Goal: Task Accomplishment & Management: Use online tool/utility

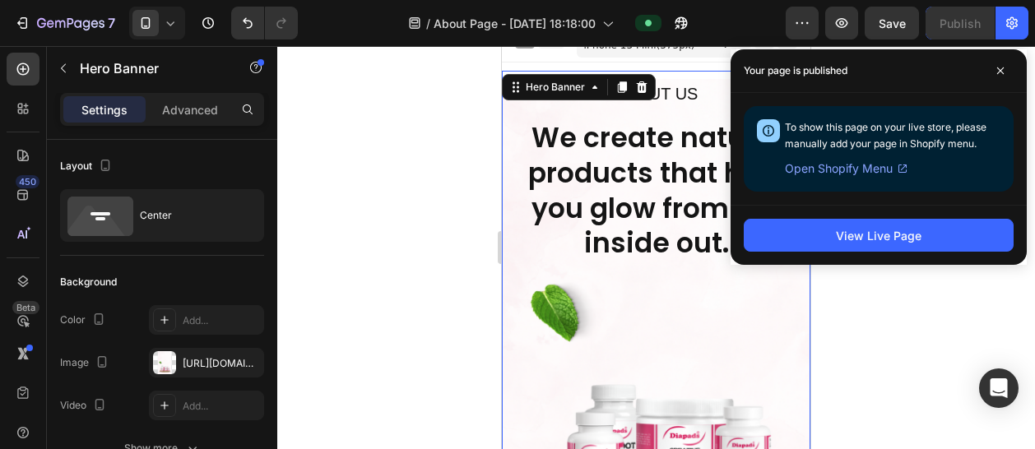
scroll to position [240, 0]
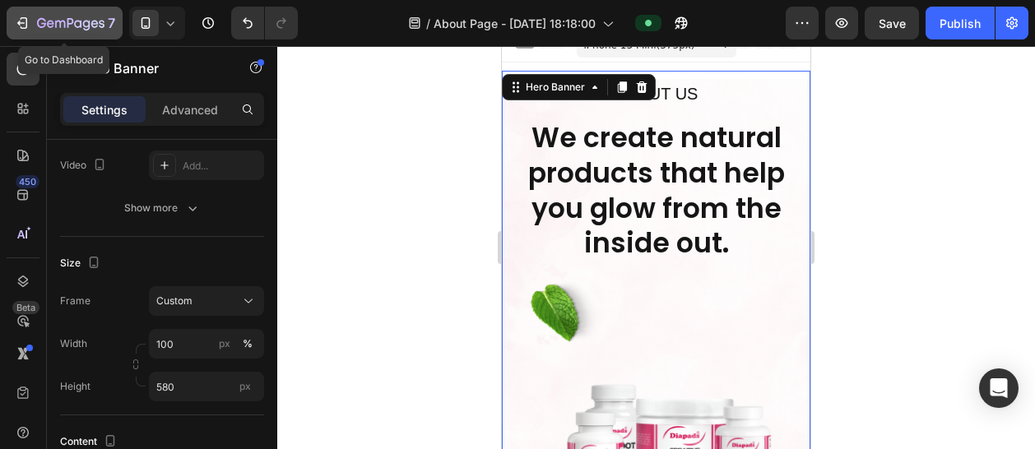
click at [95, 30] on icon "button" at bounding box center [70, 24] width 67 height 14
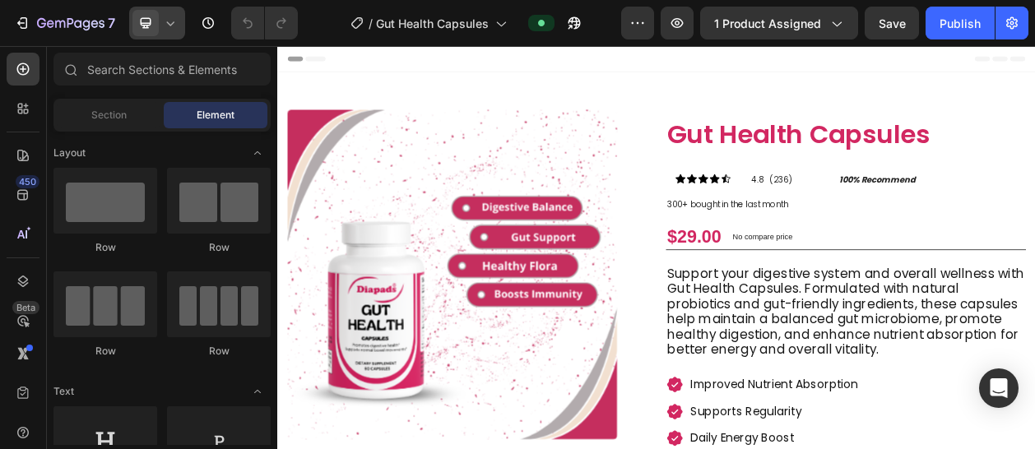
click at [164, 31] on div at bounding box center [157, 23] width 56 height 33
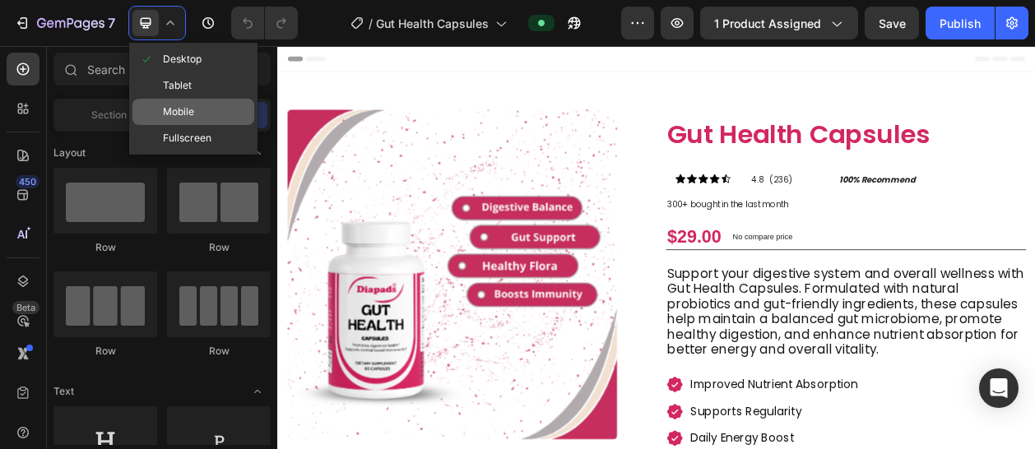
click at [181, 108] on span "Mobile" at bounding box center [178, 112] width 31 height 16
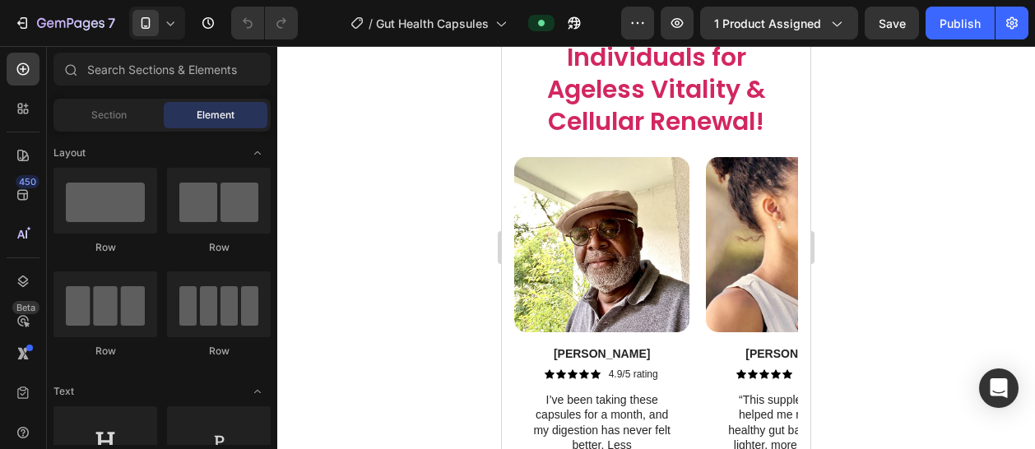
scroll to position [4197, 0]
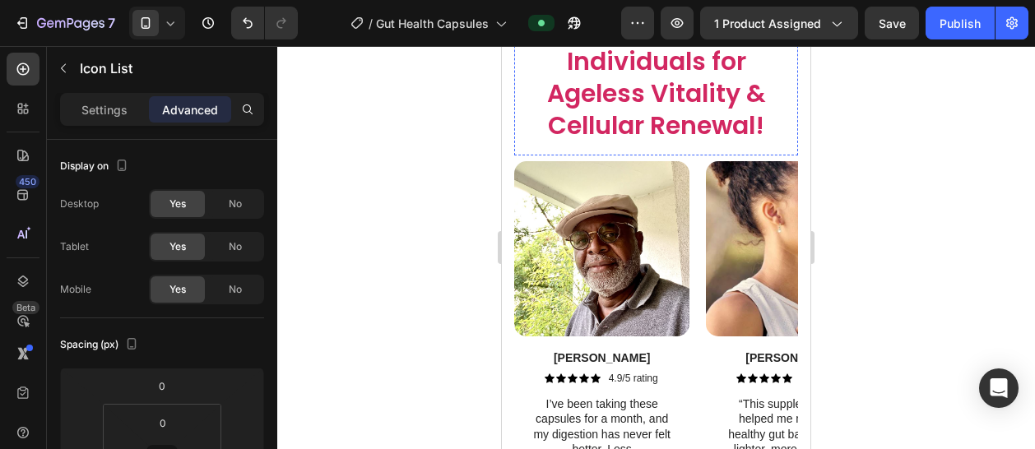
click at [770, 12] on h2 "REAL CUSTOMERS, RESULTS" at bounding box center [656, 3] width 284 height 18
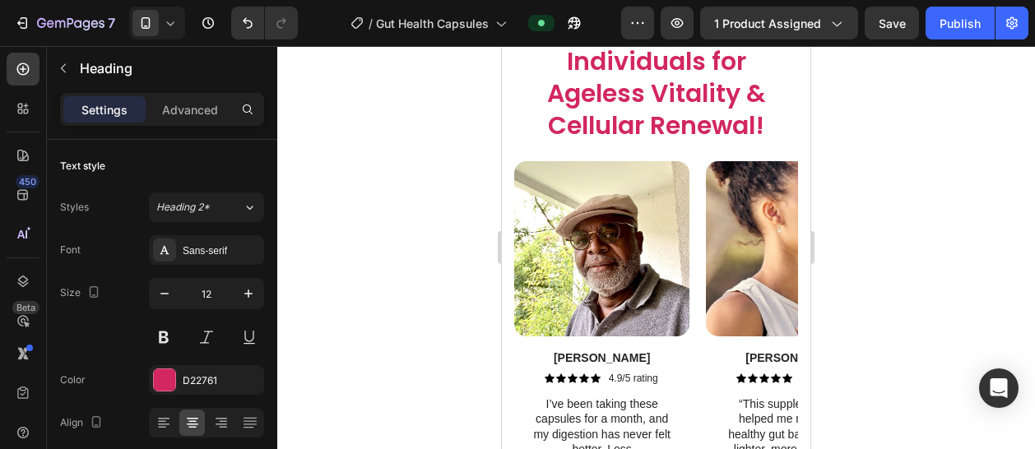
click at [770, 11] on p "REAL CUSTOMERS, RESULTS" at bounding box center [656, 3] width 281 height 15
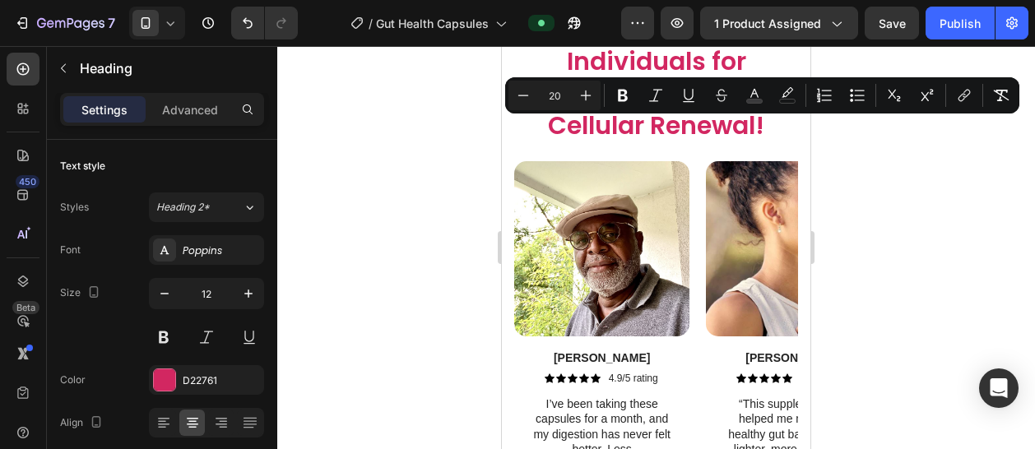
drag, startPoint x: 653, startPoint y: 132, endPoint x: 677, endPoint y: 132, distance: 23.9
click at [668, 13] on span "REAL CUSTOMERS, RESULTS" at bounding box center [657, 1] width 214 height 23
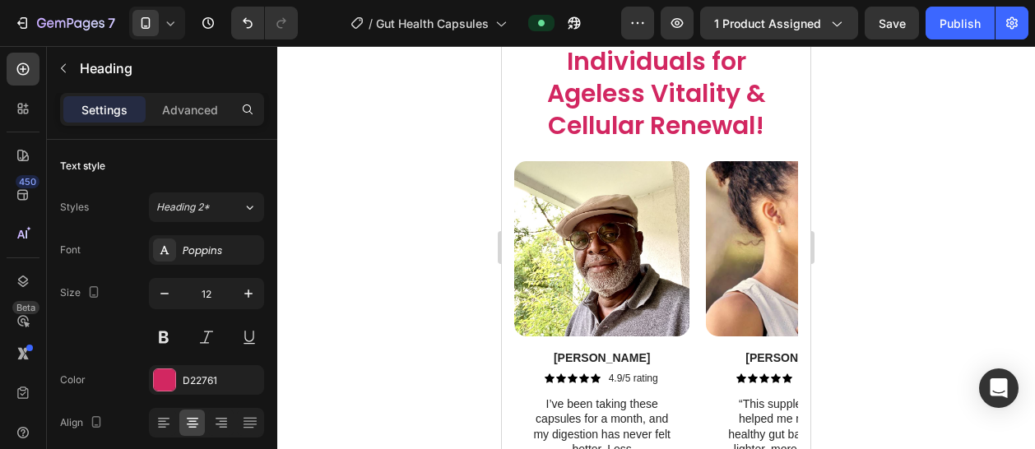
drag, startPoint x: 695, startPoint y: 134, endPoint x: 756, endPoint y: 133, distance: 60.9
click at [746, 13] on span "REAL CUSTOMERS, RESULTS" at bounding box center [657, 1] width 214 height 23
click at [770, 11] on p "REAL CUSTOMERS, RESULTS" at bounding box center [656, 3] width 281 height 15
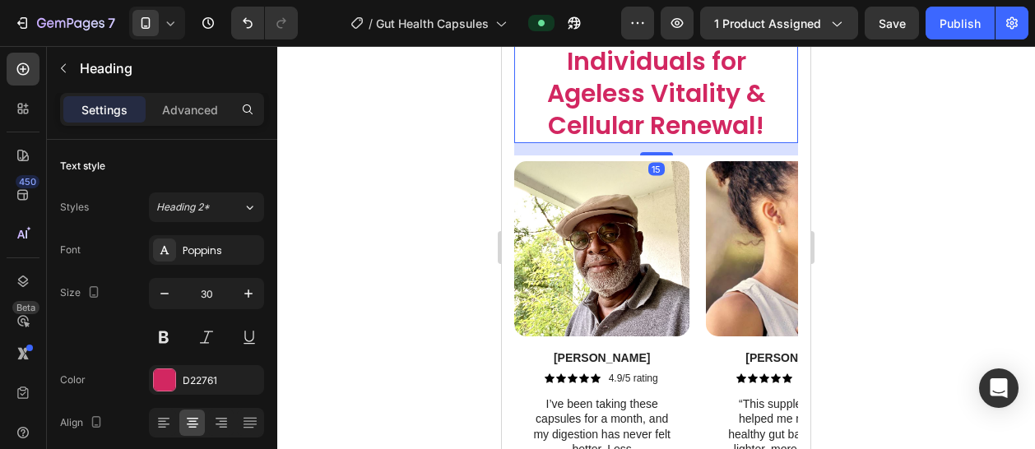
click at [642, 143] on h2 "Trusted by 1.7k+ Individuals for Ageless Vitality & Cellular Renewal!" at bounding box center [656, 78] width 251 height 132
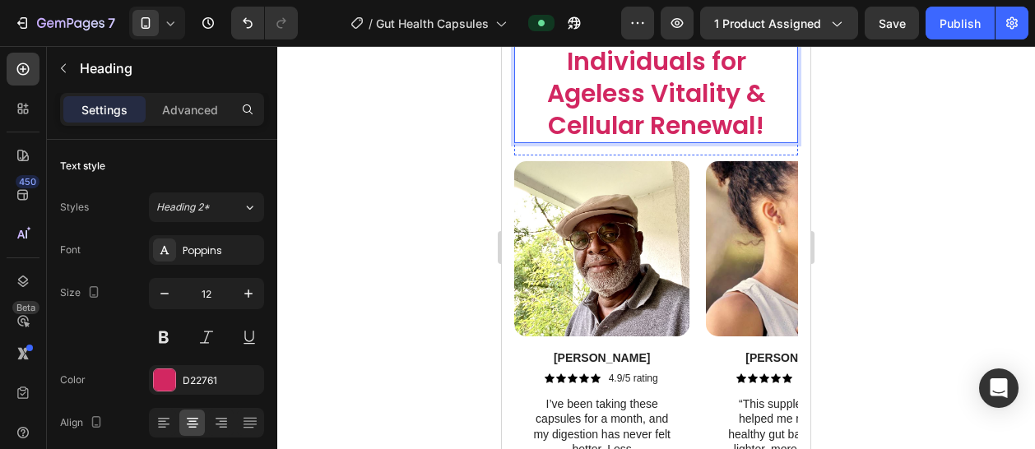
click at [726, 13] on span "REAL CUSTOMERS, RESULTS" at bounding box center [657, 1] width 214 height 23
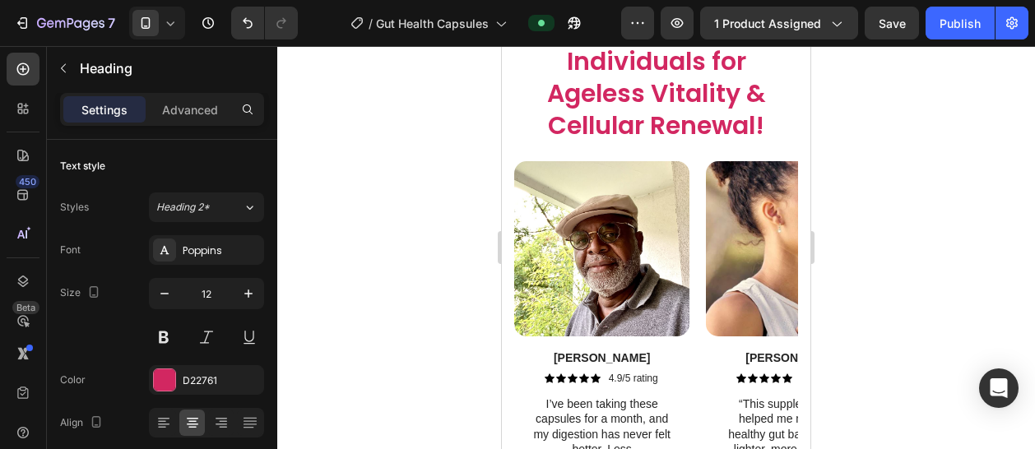
click at [647, 12] on div at bounding box center [656, 9] width 33 height 5
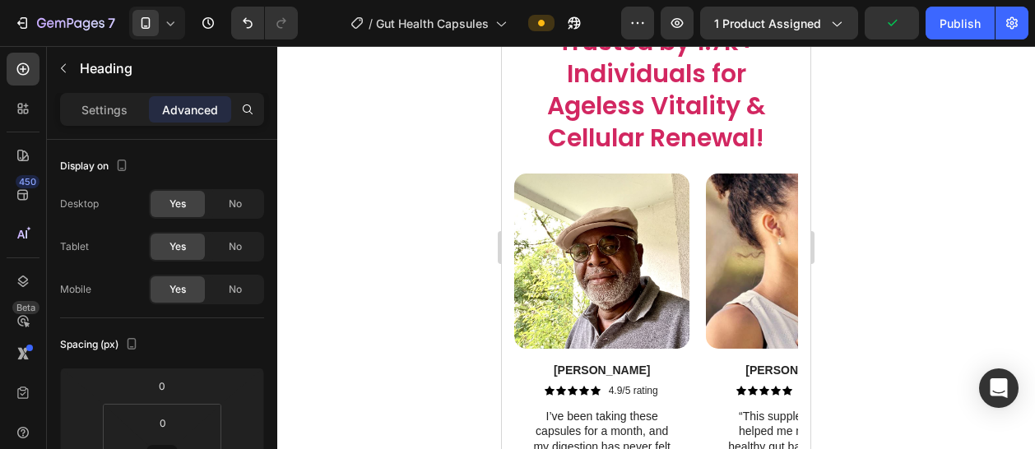
drag, startPoint x: 647, startPoint y: 141, endPoint x: 647, endPoint y: 153, distance: 12.3
click at [647, 24] on div at bounding box center [656, 21] width 33 height 5
type input "15"
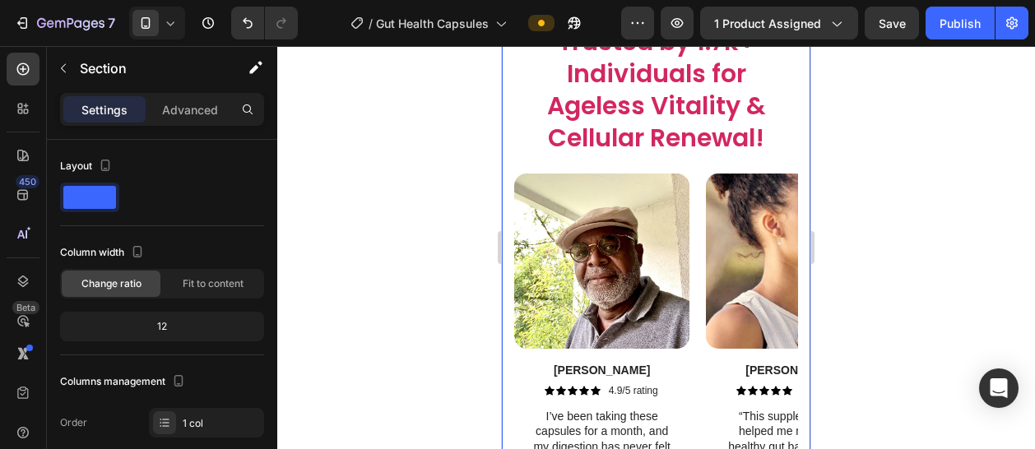
click at [863, 84] on div at bounding box center [656, 247] width 758 height 403
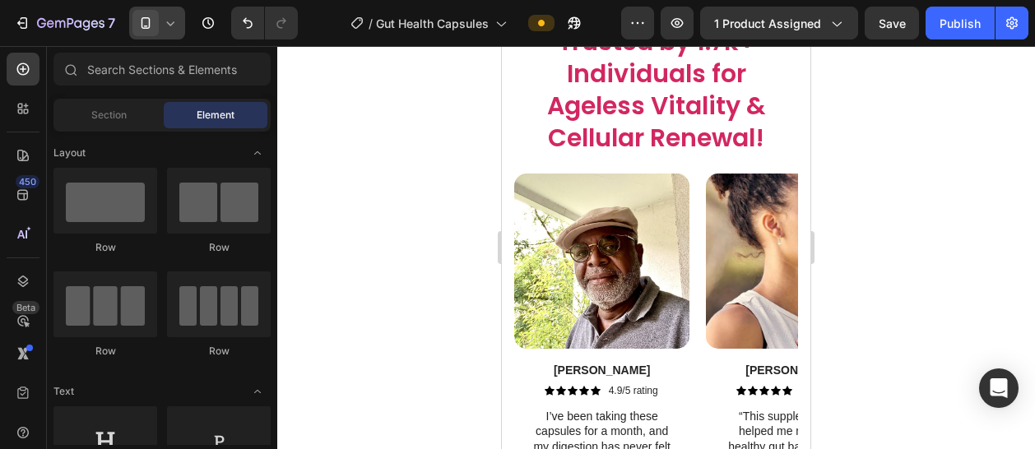
click at [172, 22] on div at bounding box center [157, 23] width 56 height 33
click at [169, 27] on icon at bounding box center [170, 23] width 16 height 16
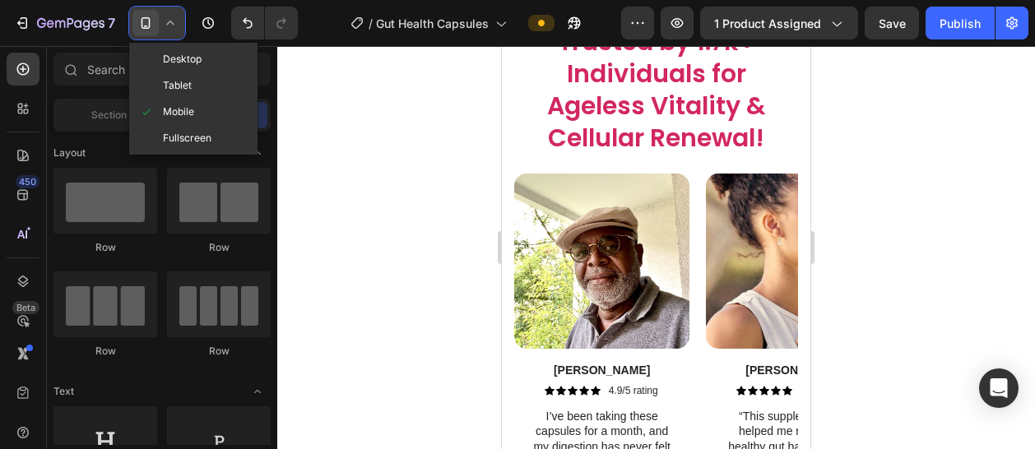
click at [169, 27] on icon at bounding box center [170, 23] width 16 height 16
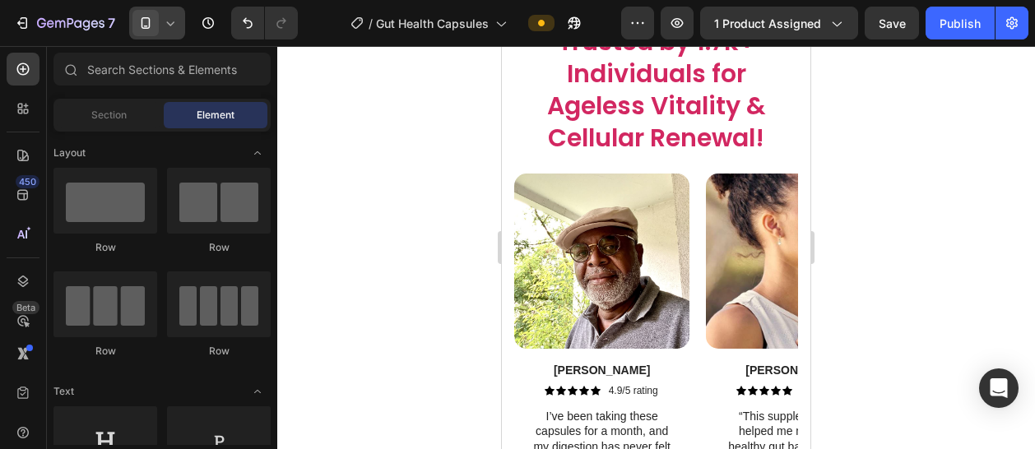
click at [169, 47] on div "Sections(18) Elements(84) Section Element Hero Section Product Detail Brands Tr…" at bounding box center [162, 247] width 230 height 403
click at [160, 7] on div at bounding box center [157, 23] width 56 height 33
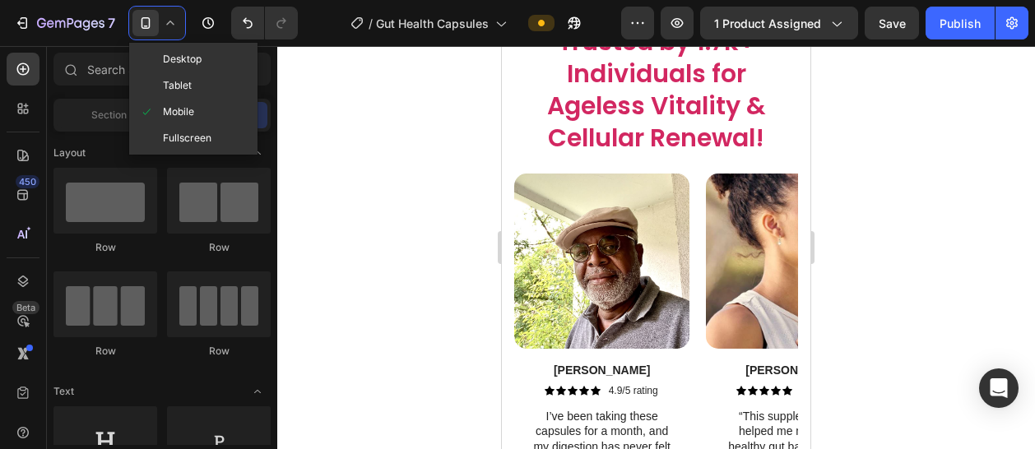
click at [180, 104] on span "Mobile" at bounding box center [178, 112] width 31 height 16
click at [180, 104] on div "Element" at bounding box center [216, 115] width 104 height 26
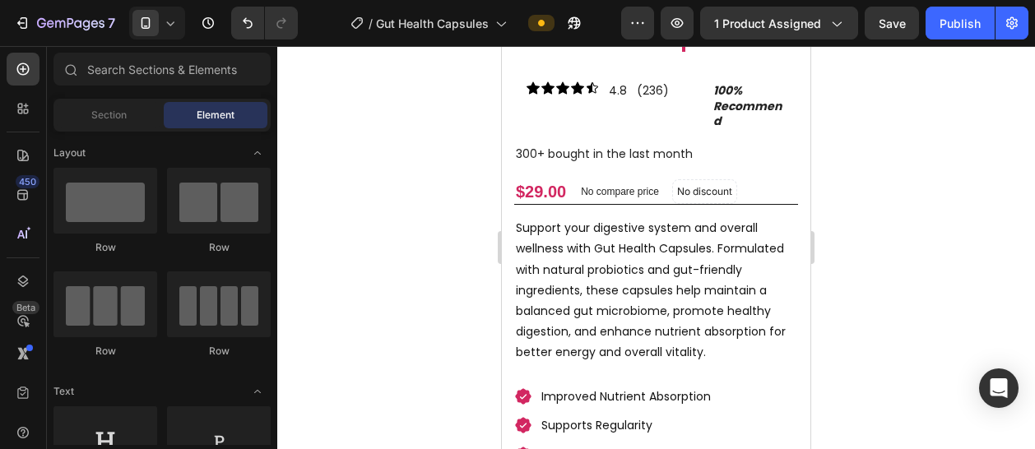
scroll to position [472, 0]
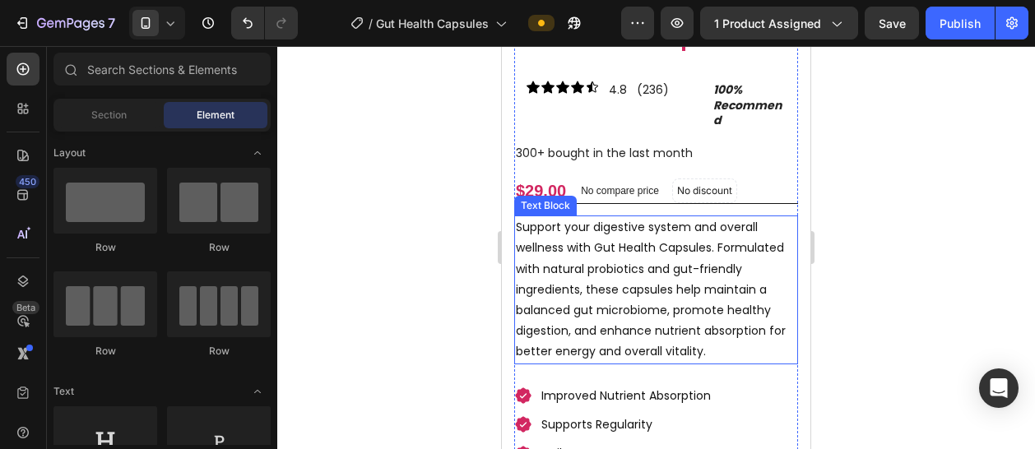
click at [637, 280] on p "Support your digestive system and overall wellness with Gut Health Capsules. Fo…" at bounding box center [656, 289] width 281 height 145
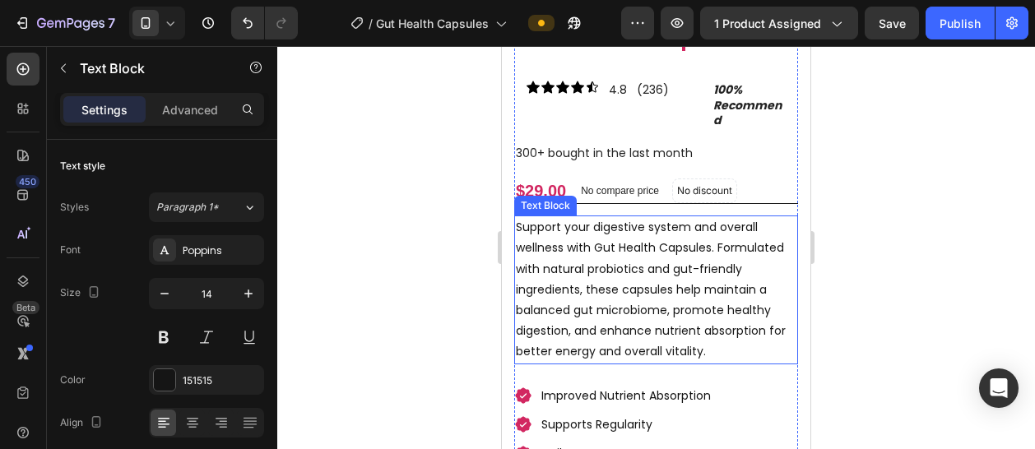
click at [637, 280] on p "Support your digestive system and overall wellness with Gut Health Capsules. Fo…" at bounding box center [656, 289] width 281 height 145
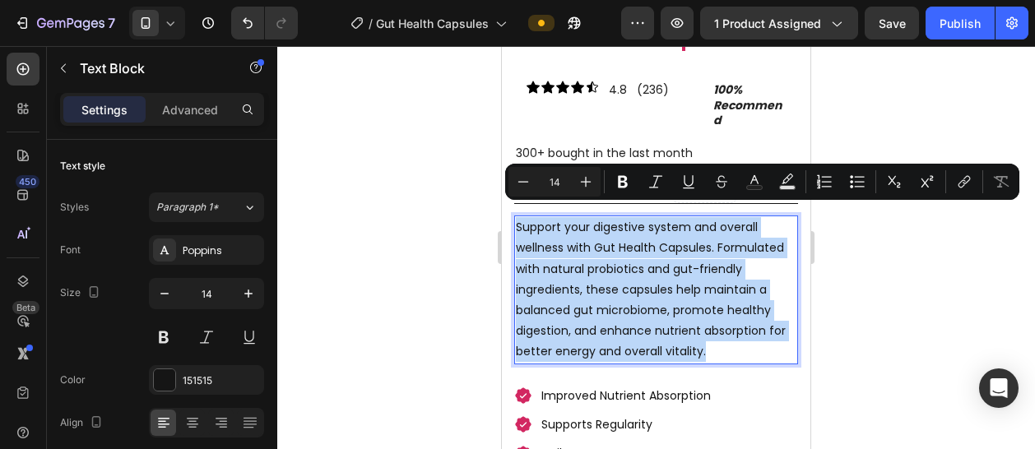
click at [637, 280] on p "Support your digestive system and overall wellness with Gut Health Capsules. Fo…" at bounding box center [656, 289] width 281 height 145
click at [633, 280] on p "Support your digestive system and overall wellness with Gut Health Capsules. Fo…" at bounding box center [656, 289] width 281 height 145
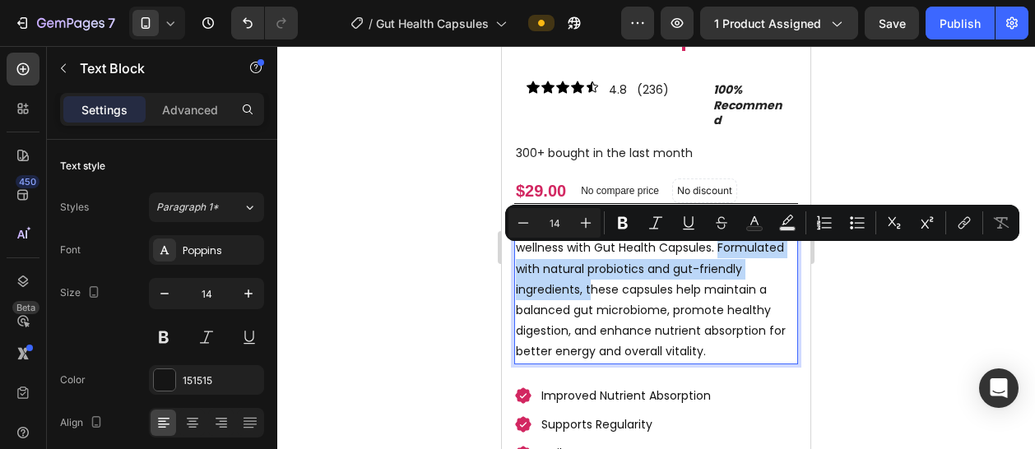
drag, startPoint x: 635, startPoint y: 280, endPoint x: 517, endPoint y: 258, distance: 120.4
click at [517, 258] on p "Support your digestive system and overall wellness with Gut Health Capsules. Fo…" at bounding box center [656, 289] width 281 height 145
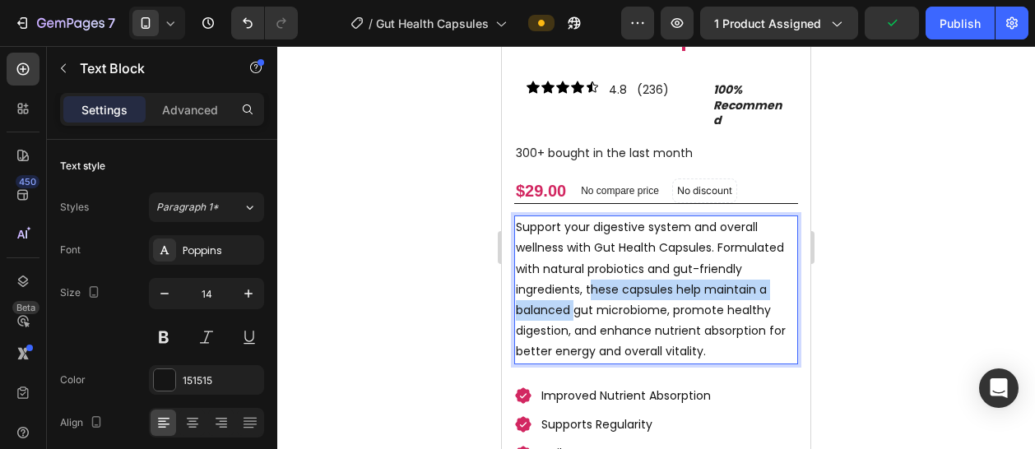
click at [638, 285] on p "Support your digestive system and overall wellness with Gut Health Capsules. Fo…" at bounding box center [656, 289] width 281 height 145
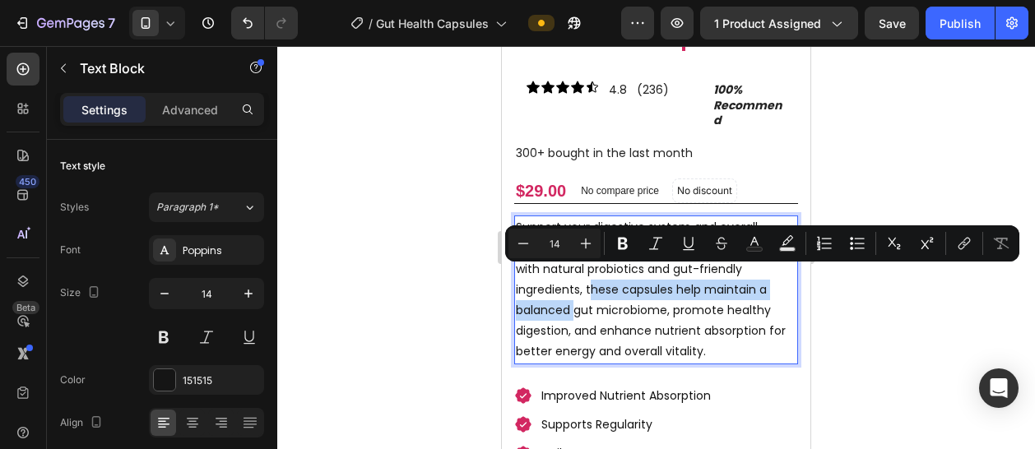
click at [633, 279] on p "Support your digestive system and overall wellness with Gut Health Capsules. Fo…" at bounding box center [656, 289] width 281 height 145
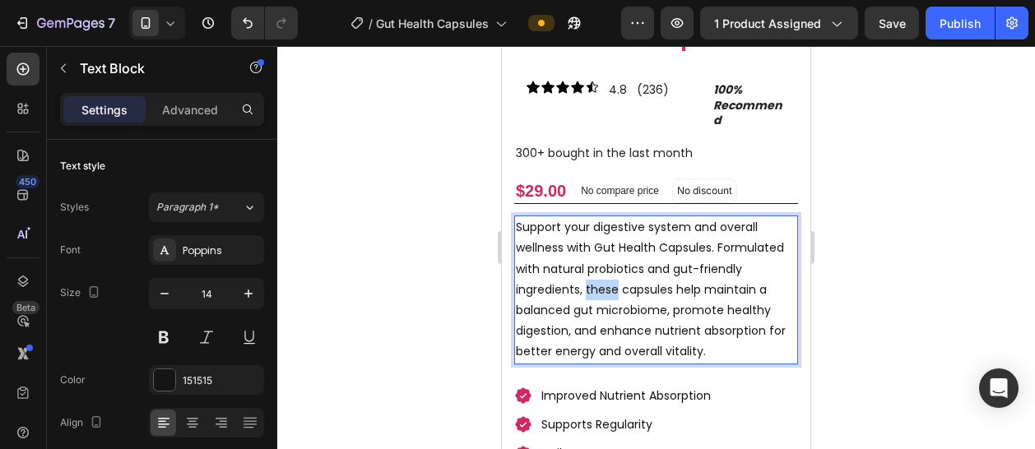
click at [633, 279] on p "Support your digestive system and overall wellness with Gut Health Capsules. Fo…" at bounding box center [656, 289] width 281 height 145
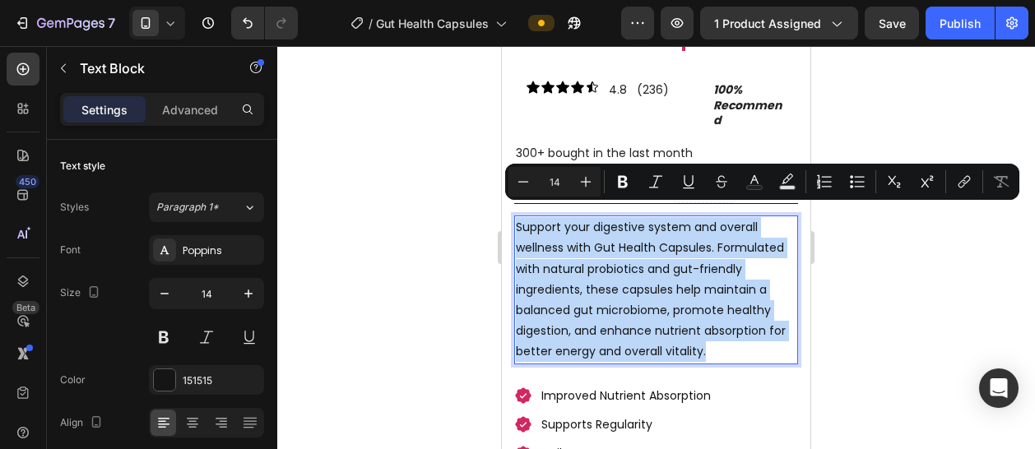
click at [633, 279] on p "Support your digestive system and overall wellness with Gut Health Capsules. Fo…" at bounding box center [656, 289] width 281 height 145
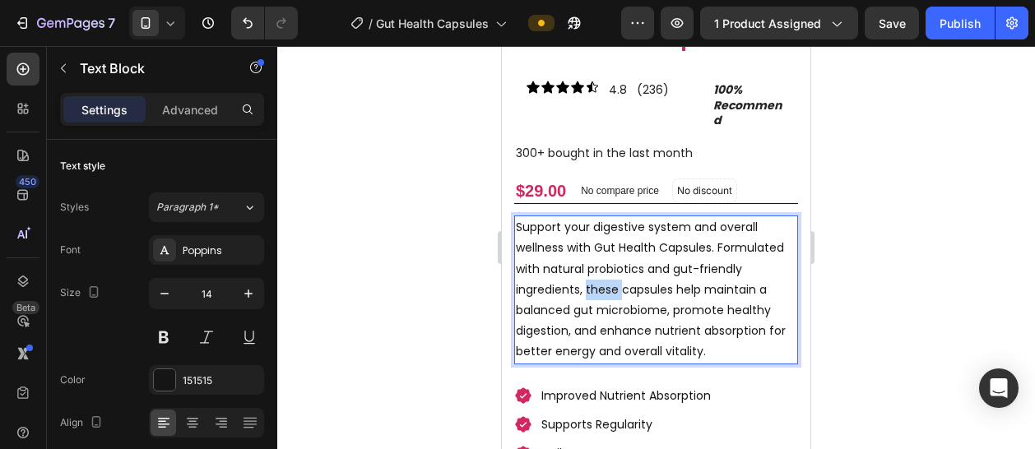
click at [633, 279] on p "Support your digestive system and overall wellness with Gut Health Capsules. Fo…" at bounding box center [656, 289] width 281 height 145
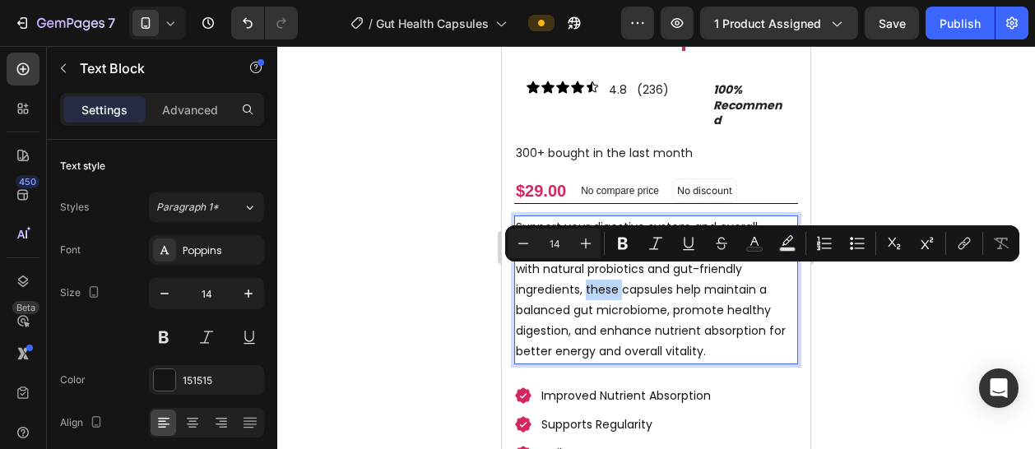
click at [633, 279] on p "Support your digestive system and overall wellness with Gut Health Capsules. Fo…" at bounding box center [656, 289] width 281 height 145
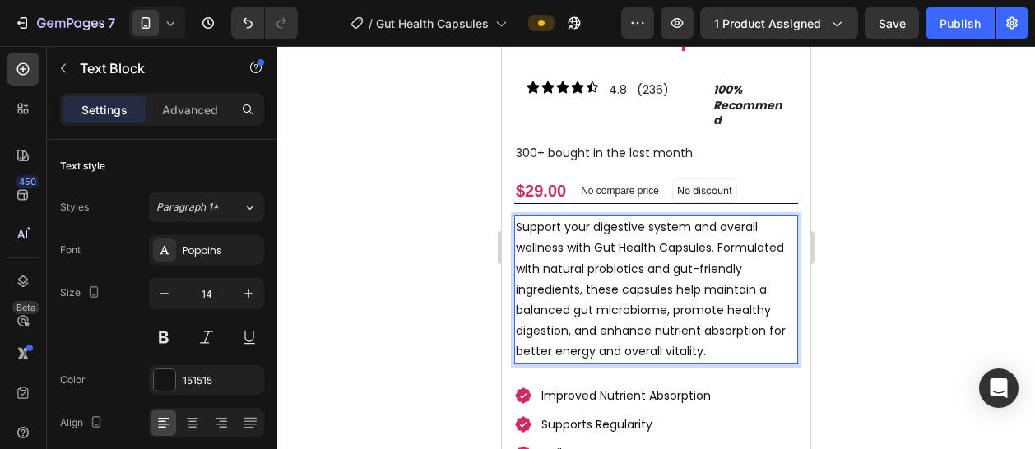
click at [633, 279] on p "Support your digestive system and overall wellness with Gut Health Capsules. Fo…" at bounding box center [656, 289] width 281 height 145
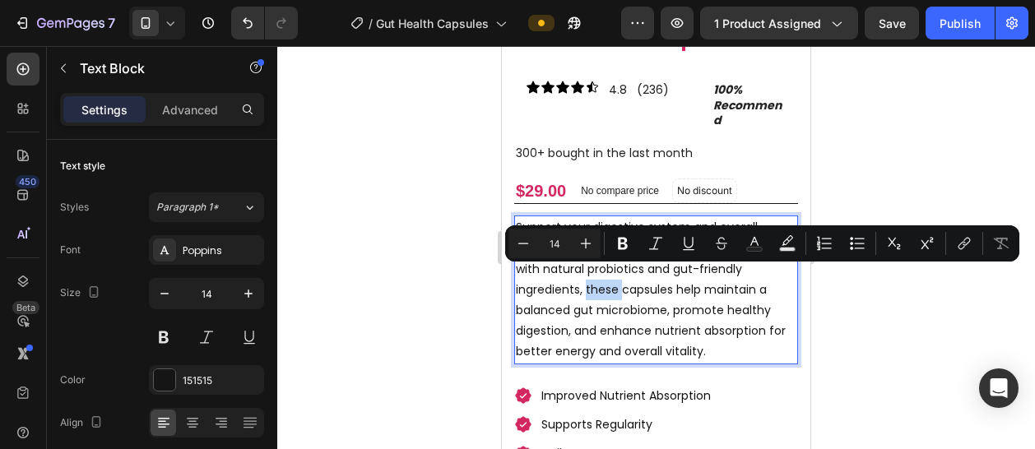
click at [633, 279] on p "Support your digestive system and overall wellness with Gut Health Capsules. Fo…" at bounding box center [656, 289] width 281 height 145
click at [656, 274] on p "Support your digestive system and overall wellness with Gut Health Capsules. Fo…" at bounding box center [656, 289] width 281 height 145
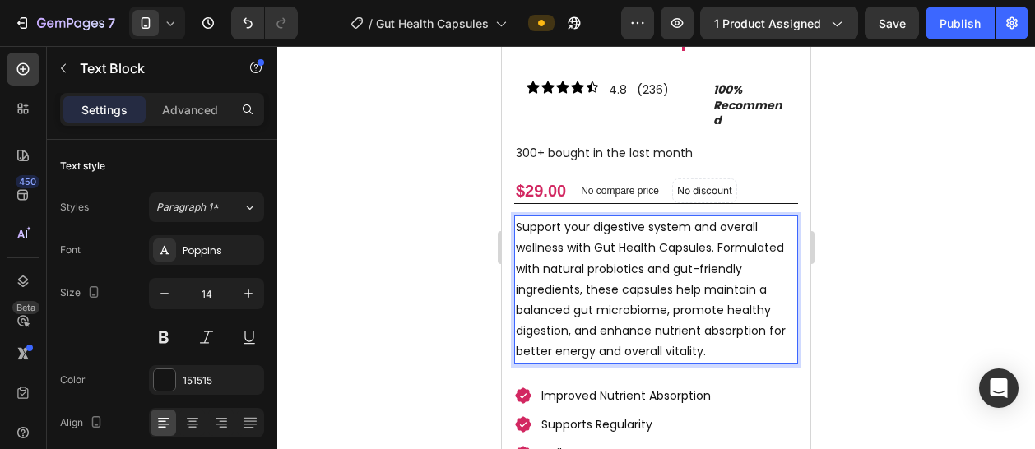
click at [635, 278] on p "Support your digestive system and overall wellness with Gut Health Capsules. Fo…" at bounding box center [656, 289] width 281 height 145
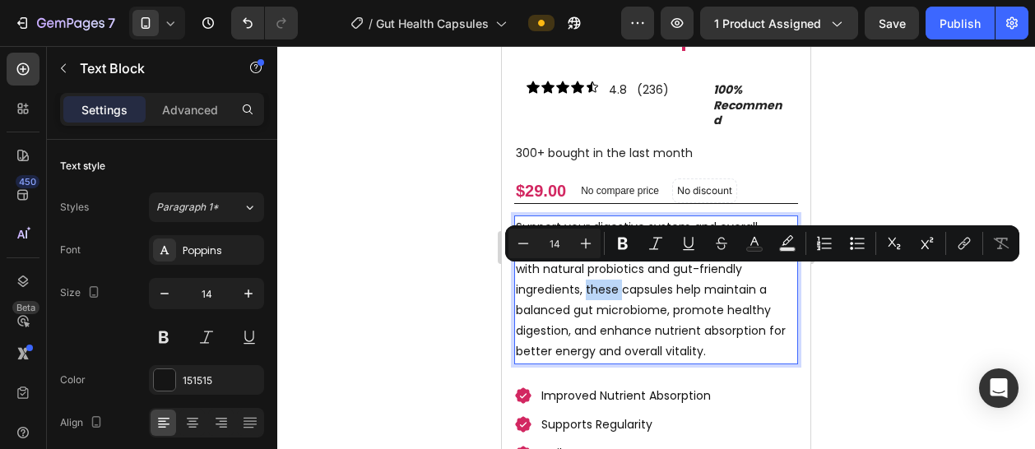
click at [633, 278] on p "Support your digestive system and overall wellness with Gut Health Capsules. Fo…" at bounding box center [656, 289] width 281 height 145
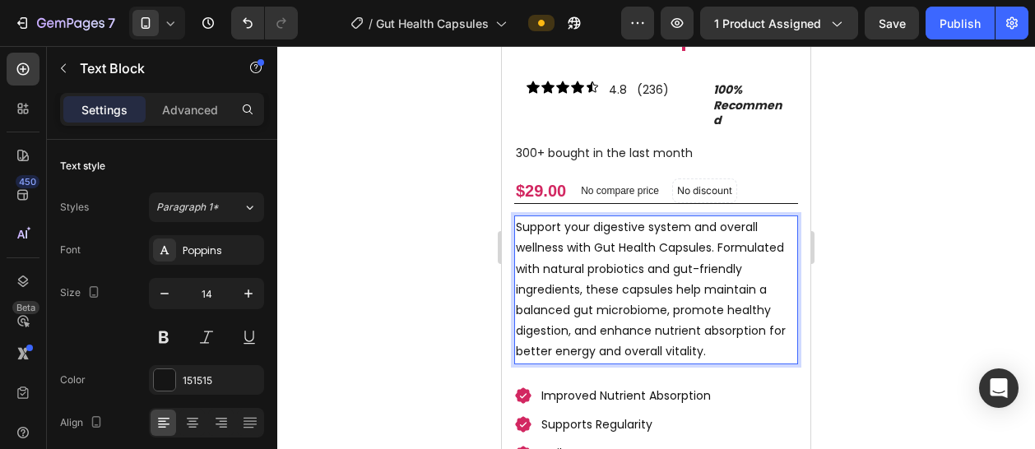
drag, startPoint x: 633, startPoint y: 278, endPoint x: 576, endPoint y: 247, distance: 64.8
click at [579, 248] on p "Support your digestive system and overall wellness with Gut Health Capsules. Fo…" at bounding box center [656, 289] width 281 height 145
click at [516, 253] on p "Support your digestive system and overall wellness with Gut Health Capsules. Fo…" at bounding box center [656, 289] width 281 height 145
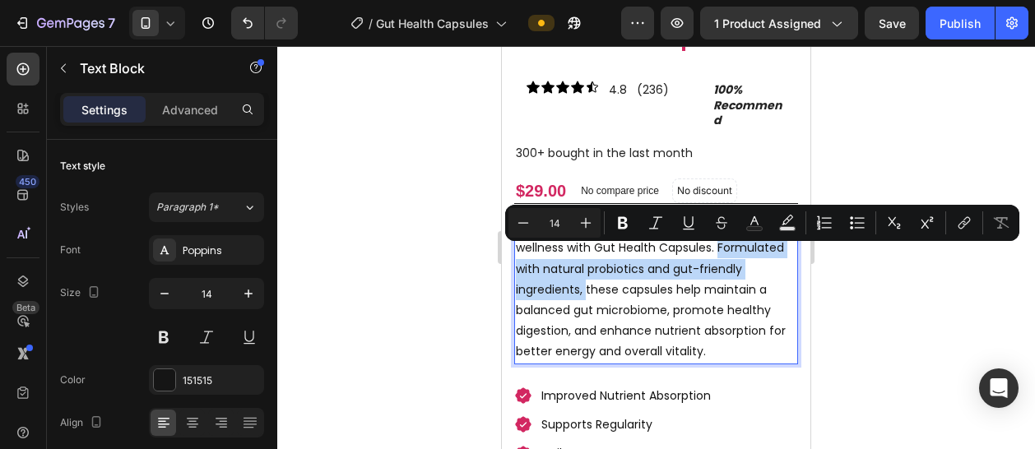
drag, startPoint x: 515, startPoint y: 253, endPoint x: 629, endPoint y: 275, distance: 116.5
click at [629, 275] on p "Support your digestive system and overall wellness with Gut Health Capsules. Fo…" at bounding box center [656, 289] width 281 height 145
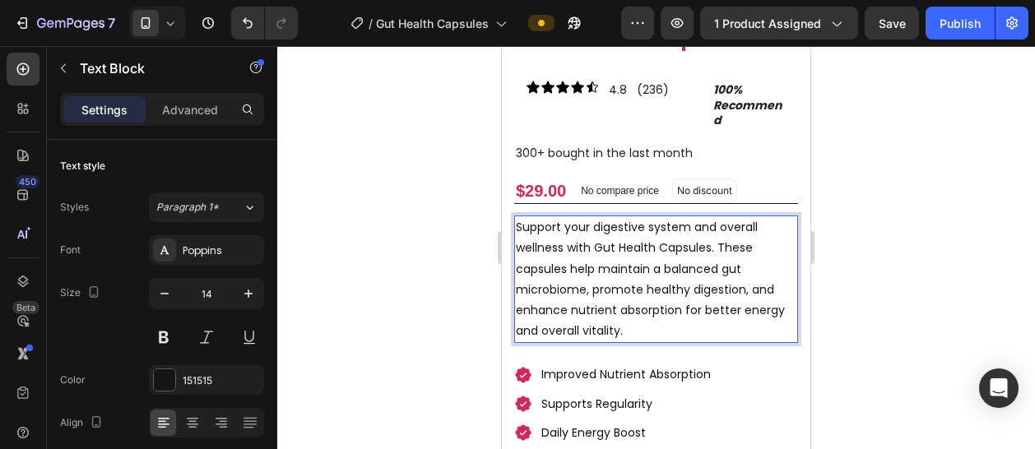
click at [168, 21] on icon at bounding box center [170, 23] width 16 height 16
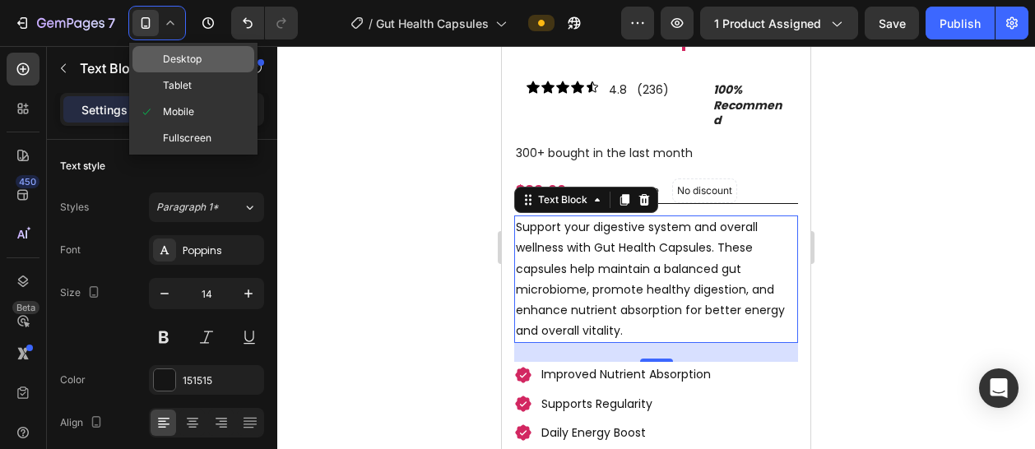
click at [169, 54] on span "Desktop" at bounding box center [182, 59] width 39 height 16
type input "20"
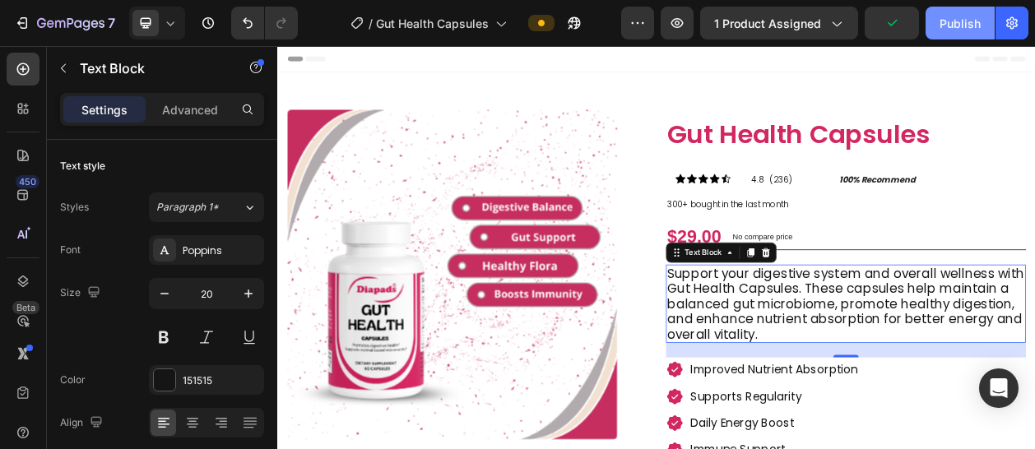
click at [982, 14] on button "Publish" at bounding box center [960, 23] width 69 height 33
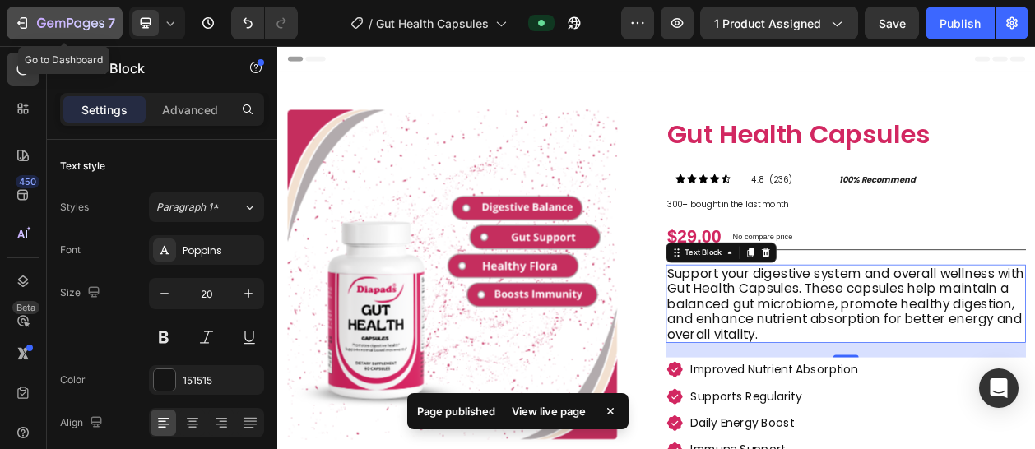
click at [100, 22] on icon "button" at bounding box center [70, 24] width 67 height 14
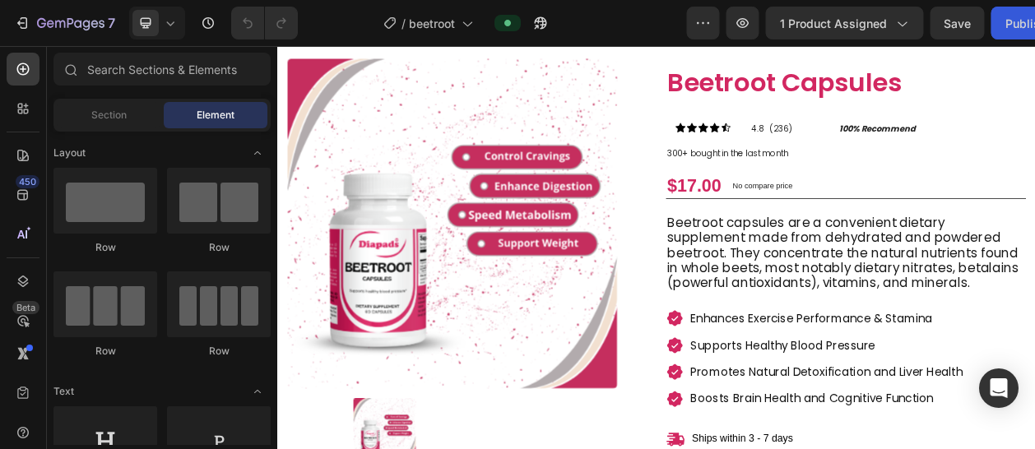
scroll to position [86, 0]
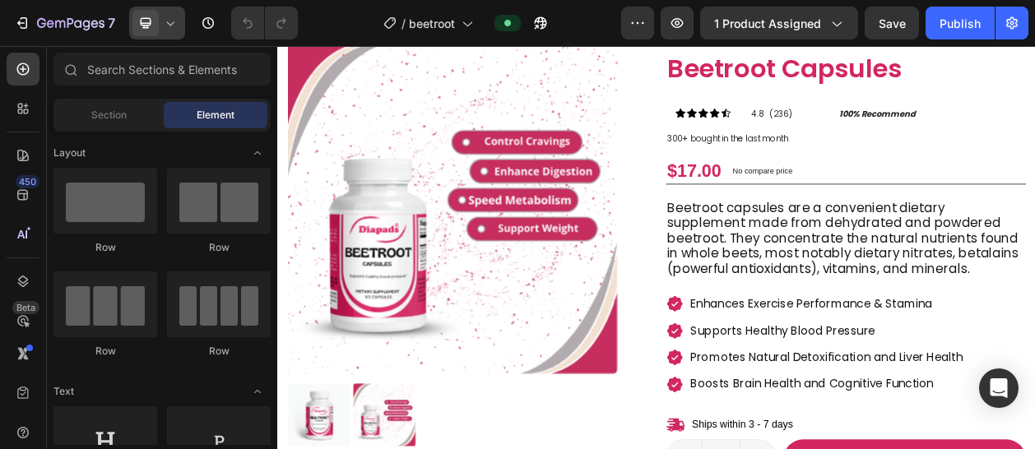
click at [162, 27] on icon at bounding box center [170, 23] width 16 height 16
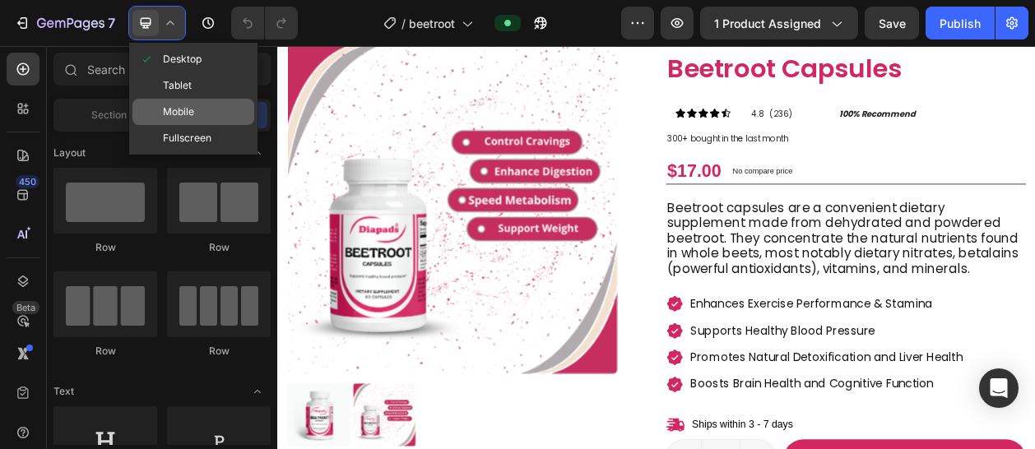
click at [190, 111] on span "Mobile" at bounding box center [178, 112] width 31 height 16
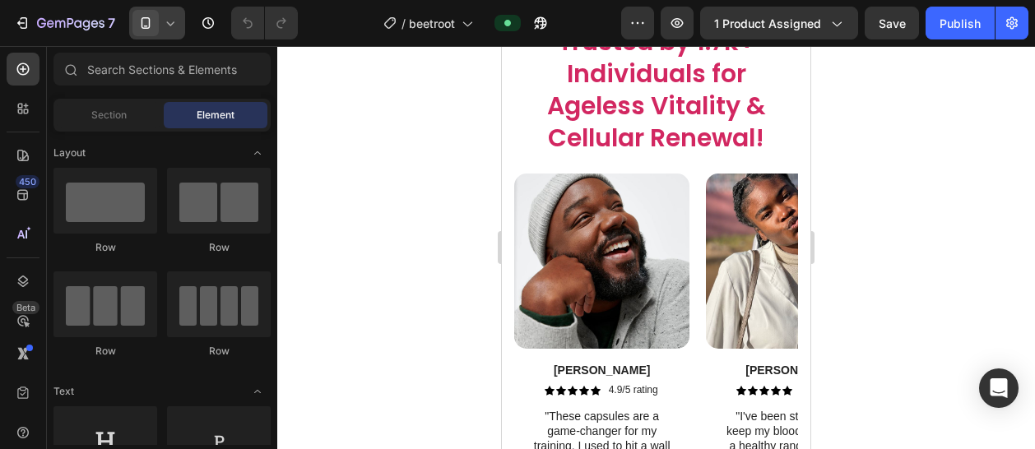
scroll to position [4266, 0]
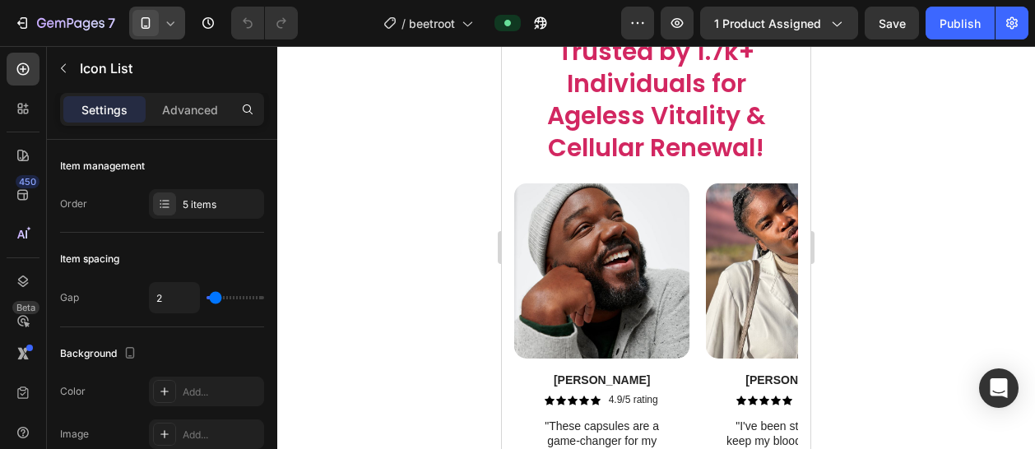
click at [658, 16] on div at bounding box center [656, 13] width 33 height 5
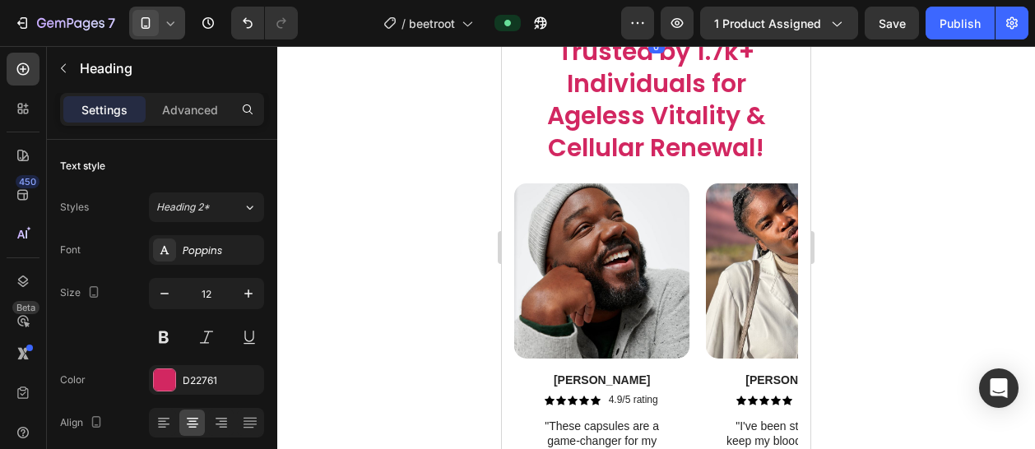
click at [706, 35] on span "REAL CUSTOMERS, RESULTS" at bounding box center [657, 23] width 214 height 23
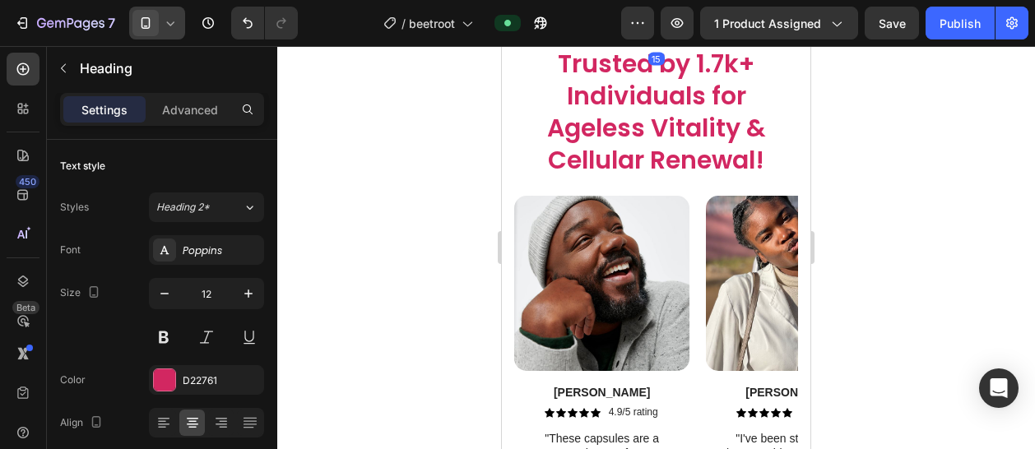
drag, startPoint x: 661, startPoint y: 179, endPoint x: 661, endPoint y: 191, distance: 12.3
click at [661, 46] on div at bounding box center [656, 43] width 33 height 5
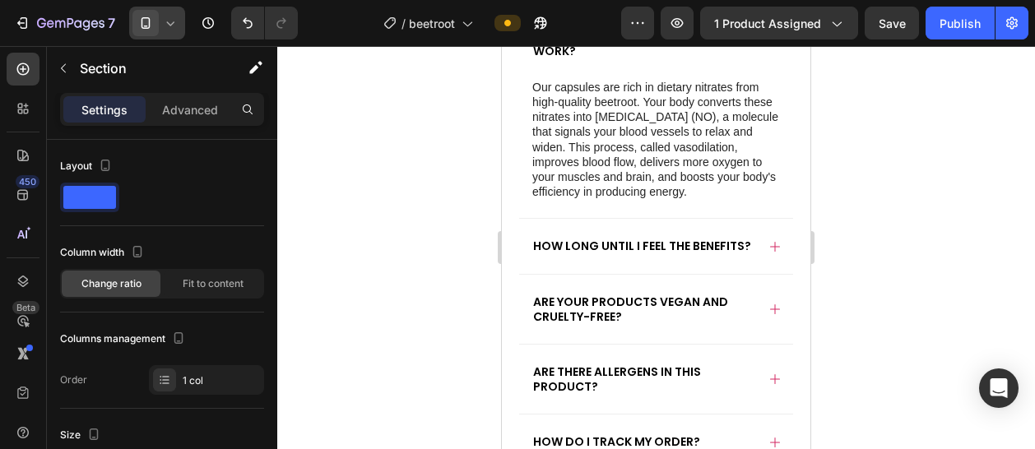
scroll to position [7357, 0]
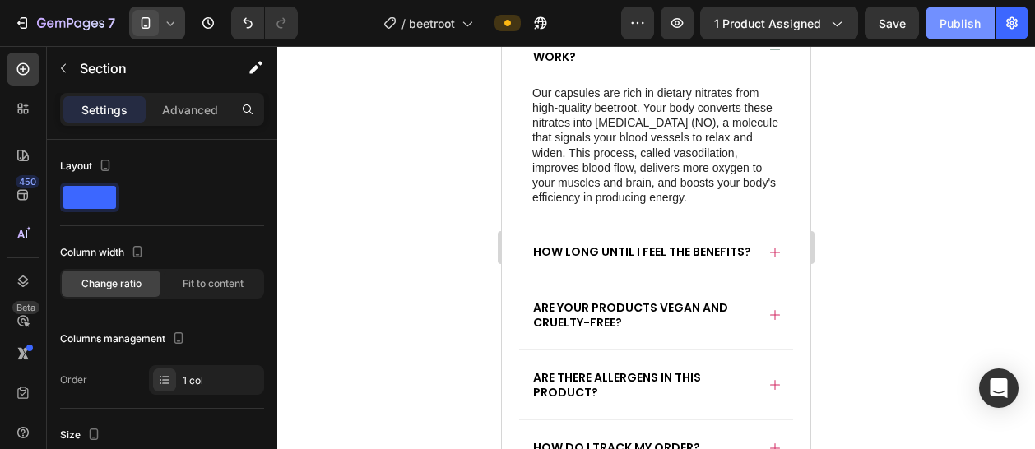
click at [964, 26] on div "Publish" at bounding box center [960, 23] width 41 height 17
click at [165, 25] on icon at bounding box center [170, 23] width 16 height 16
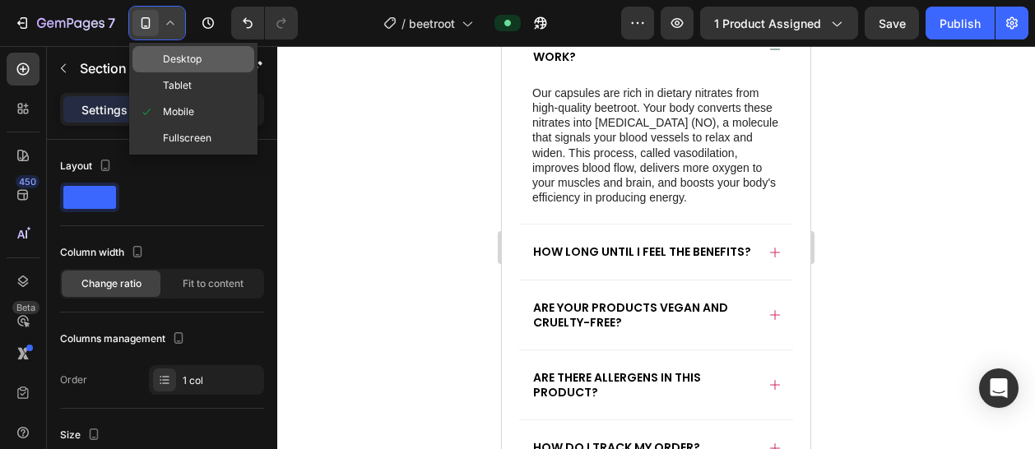
click at [184, 52] on span "Desktop" at bounding box center [182, 59] width 39 height 16
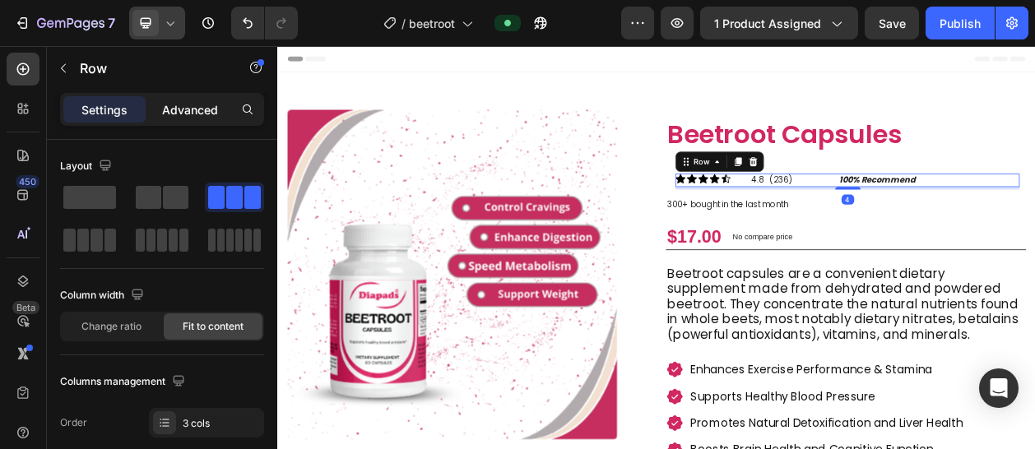
click at [186, 109] on p "Advanced" at bounding box center [190, 109] width 56 height 17
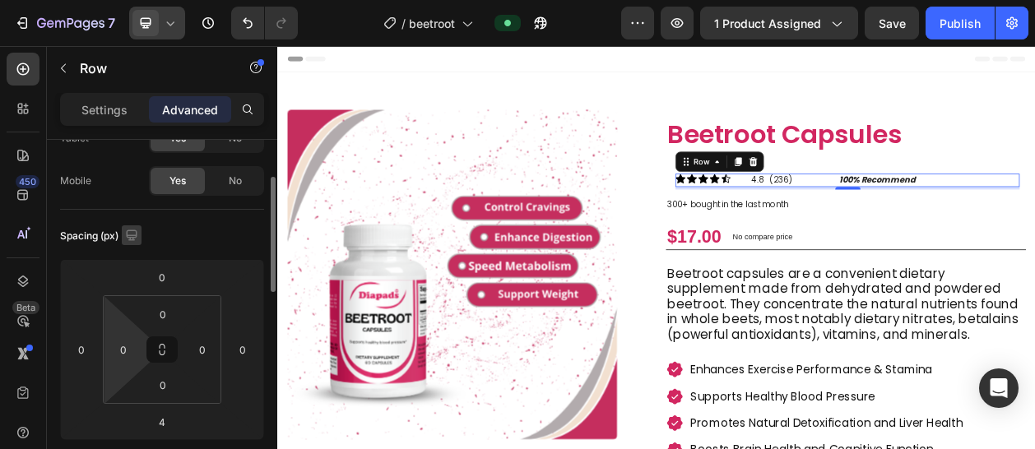
scroll to position [110, 0]
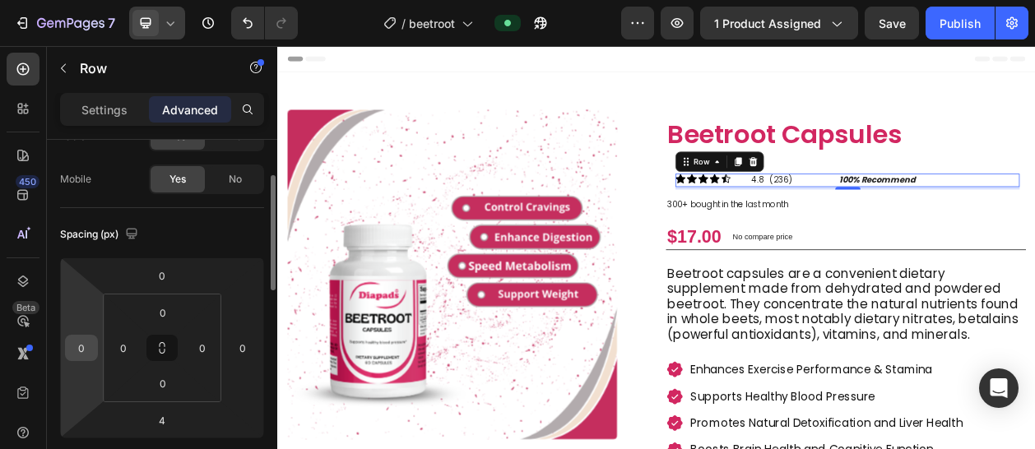
click at [83, 349] on input "0" at bounding box center [81, 348] width 25 height 25
type input "5"
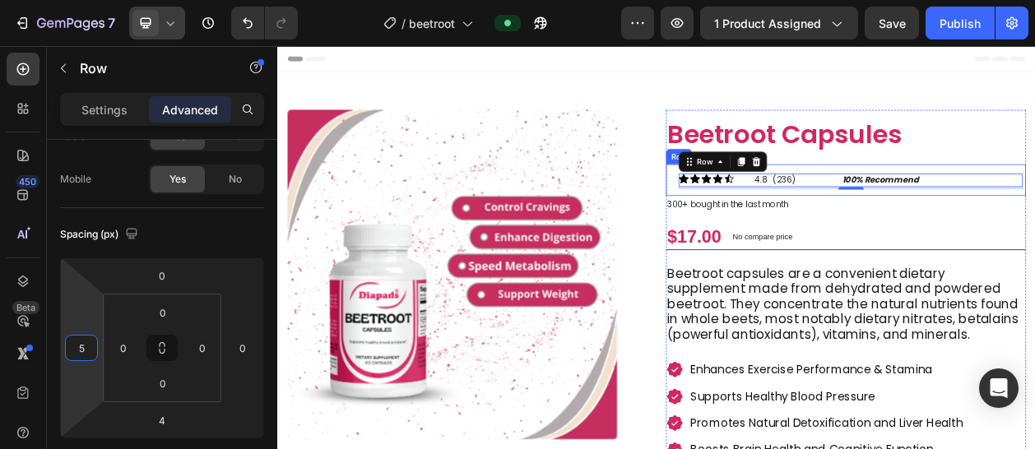
click at [787, 220] on div "Icon Icon Icon Icon Icon Icon List 4.8 (236) Text Block 100% Recommend Text Blo…" at bounding box center [1017, 220] width 469 height 41
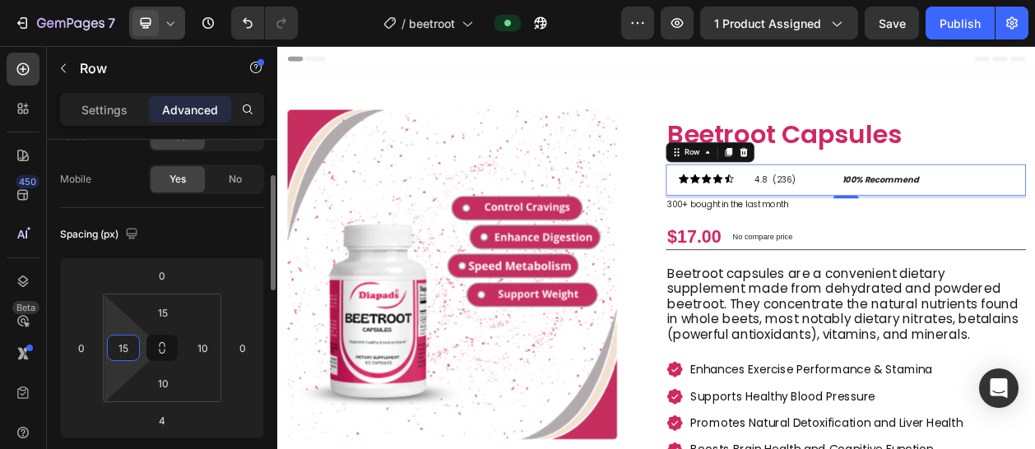
click at [128, 351] on input "15" at bounding box center [123, 348] width 25 height 25
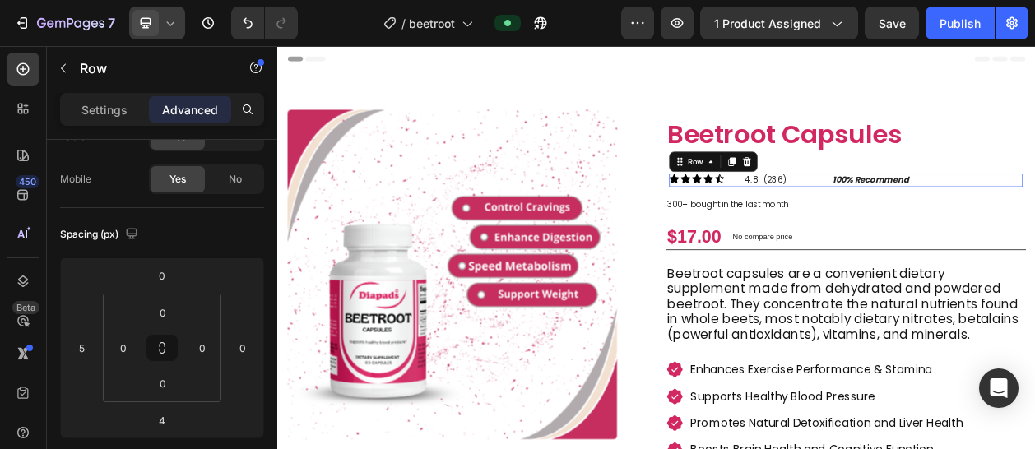
click at [884, 218] on div "Icon Icon Icon Icon Icon Icon List 4.8 (236) Text Block 100% Recommend Text Blo…" at bounding box center [1017, 220] width 461 height 17
click at [959, 24] on div "Publish" at bounding box center [960, 23] width 41 height 17
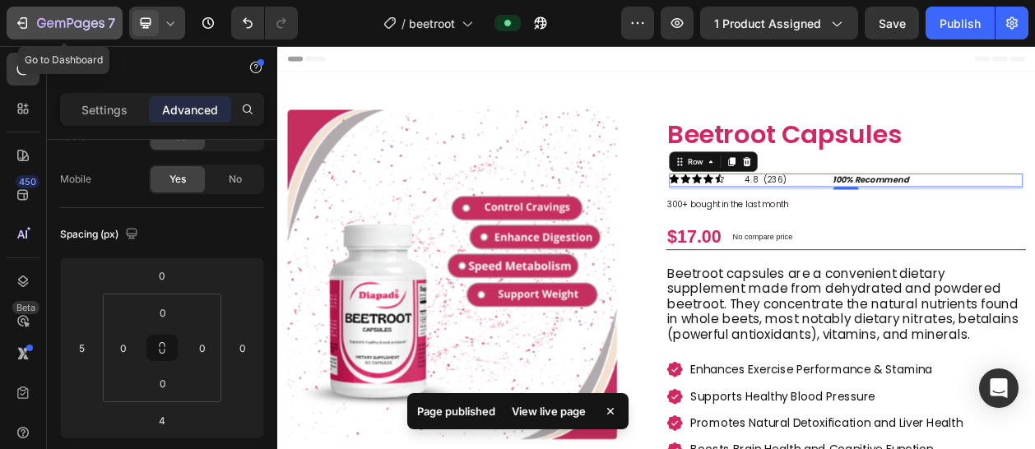
click at [94, 20] on icon "button" at bounding box center [70, 24] width 67 height 14
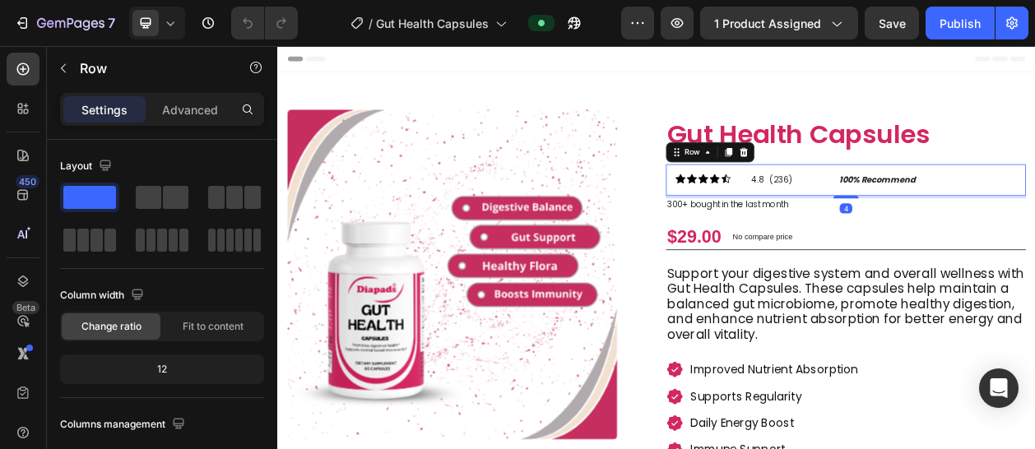
click at [783, 217] on div "Icon Icon Icon Icon Icon Icon List 4.8 (236) Text Block 100% Recommend Text Blo…" at bounding box center [1017, 220] width 469 height 41
click at [184, 99] on div "Advanced" at bounding box center [190, 109] width 82 height 26
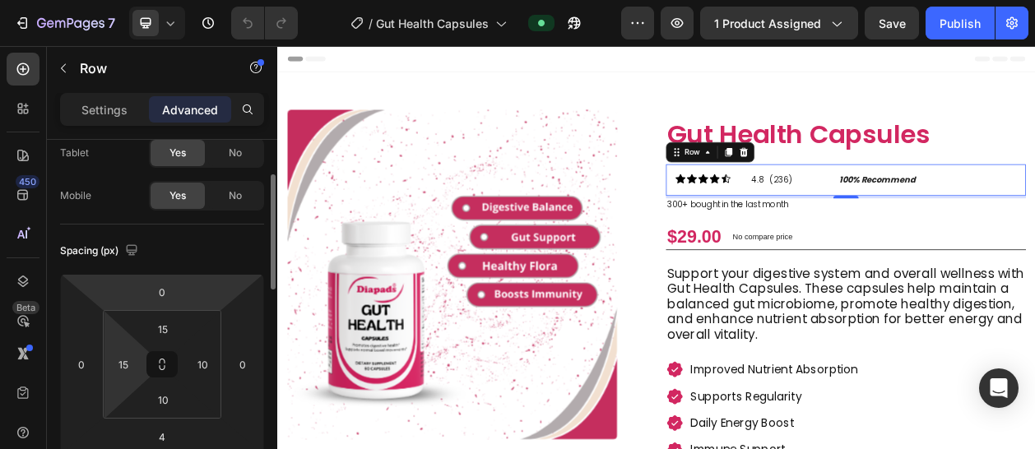
scroll to position [99, 0]
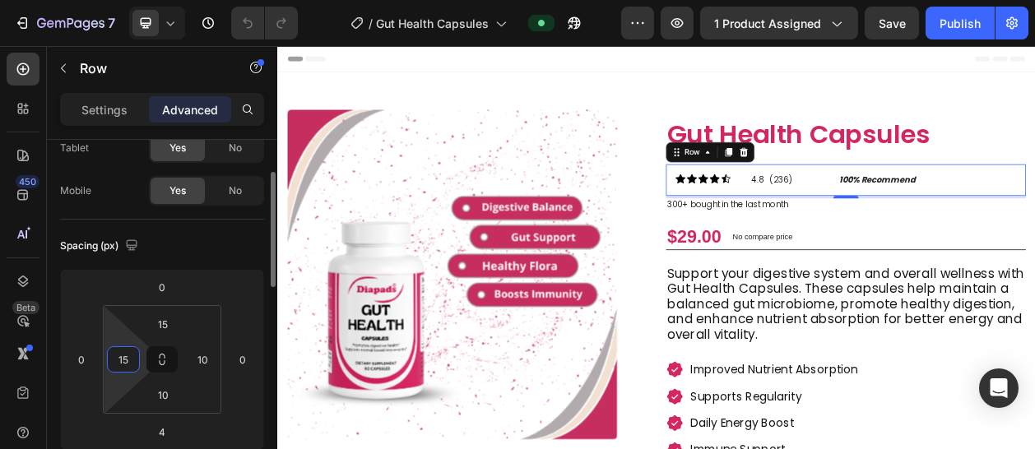
click at [126, 363] on input "15" at bounding box center [123, 359] width 25 height 25
click at [874, 216] on div "Icon Icon Icon Icon Icon Icon List 4.8 (236) Text Block 100% Recommend Text Blo…" at bounding box center [1020, 220] width 448 height 17
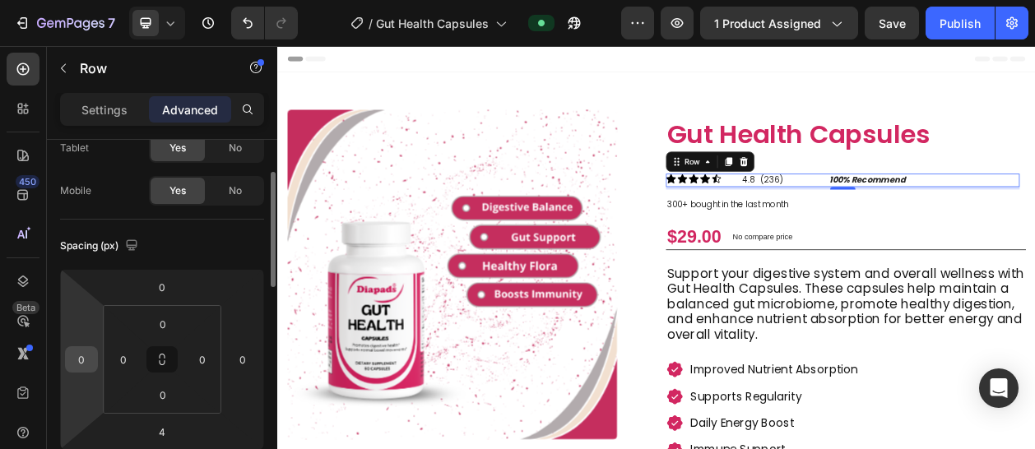
click at [81, 354] on input "0" at bounding box center [81, 359] width 25 height 25
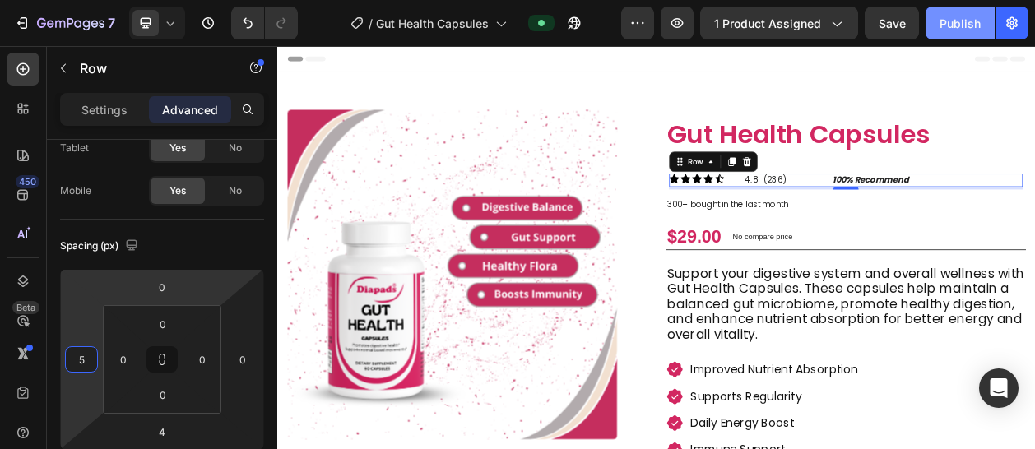
type input "5"
click at [971, 30] on div "Publish" at bounding box center [960, 23] width 41 height 17
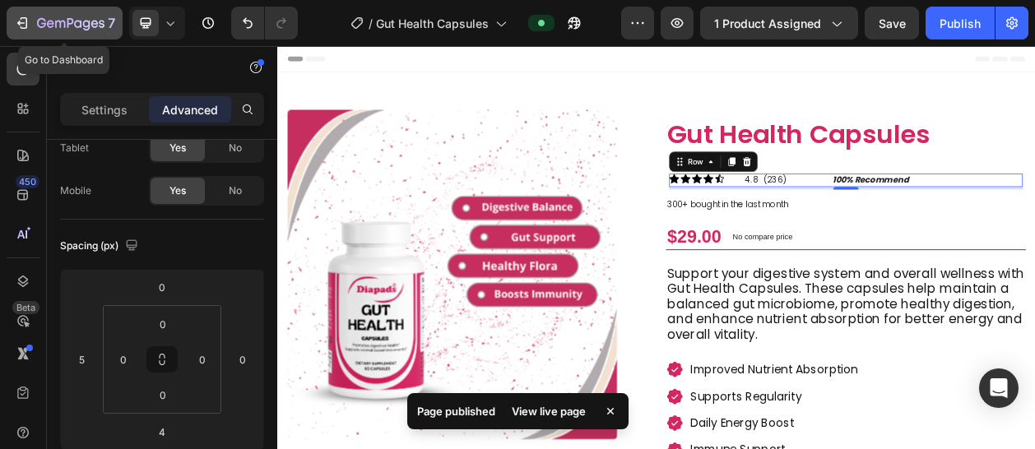
click at [59, 29] on icon "button" at bounding box center [70, 24] width 67 height 14
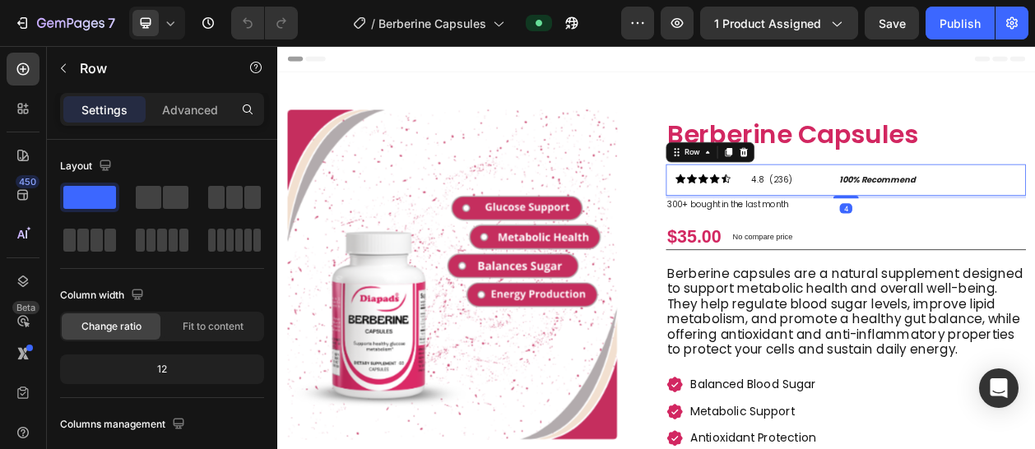
click at [783, 219] on div "Icon Icon Icon Icon Icon Icon List 4.8 (236) Text Block 100% Recommend Text Blo…" at bounding box center [1017, 220] width 469 height 41
click at [179, 108] on p "Advanced" at bounding box center [190, 109] width 56 height 17
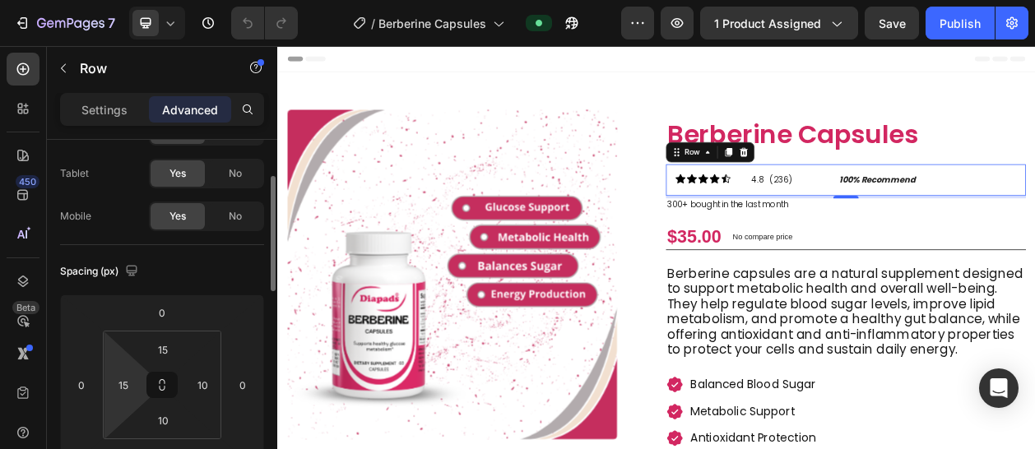
scroll to position [83, 0]
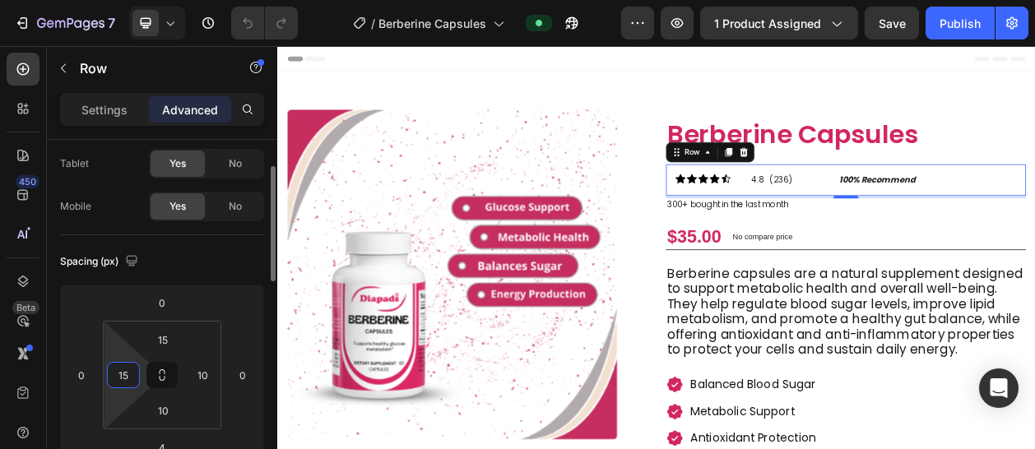
click at [127, 381] on input "15" at bounding box center [123, 375] width 25 height 25
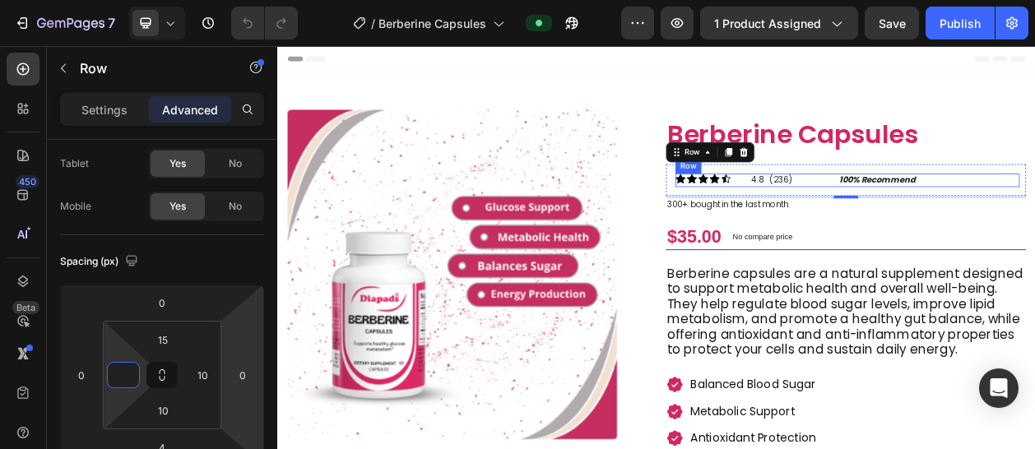
click at [875, 223] on div "Icon Icon Icon Icon Icon Icon List 4.8 (236) Text Block 100% Recommend Text Blo…" at bounding box center [1020, 220] width 448 height 17
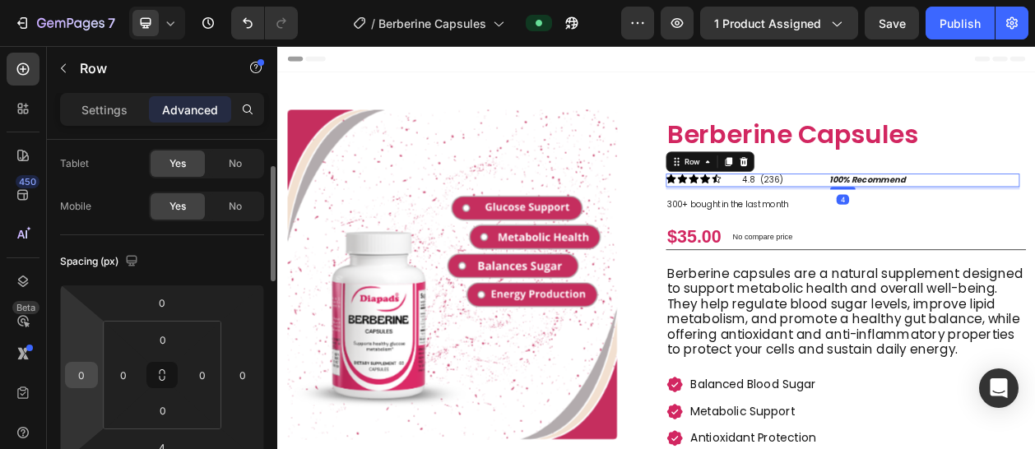
click at [90, 374] on input "0" at bounding box center [81, 375] width 25 height 25
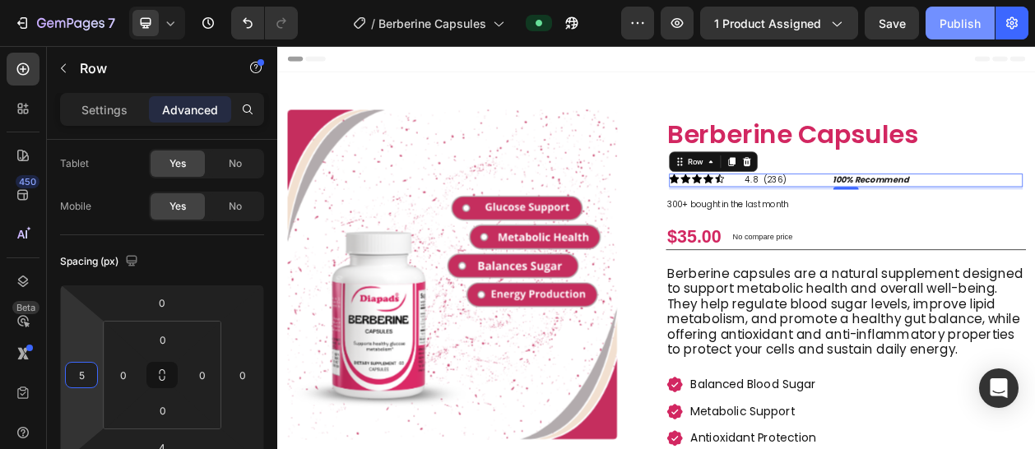
type input "5"
click at [958, 9] on button "Publish" at bounding box center [960, 23] width 69 height 33
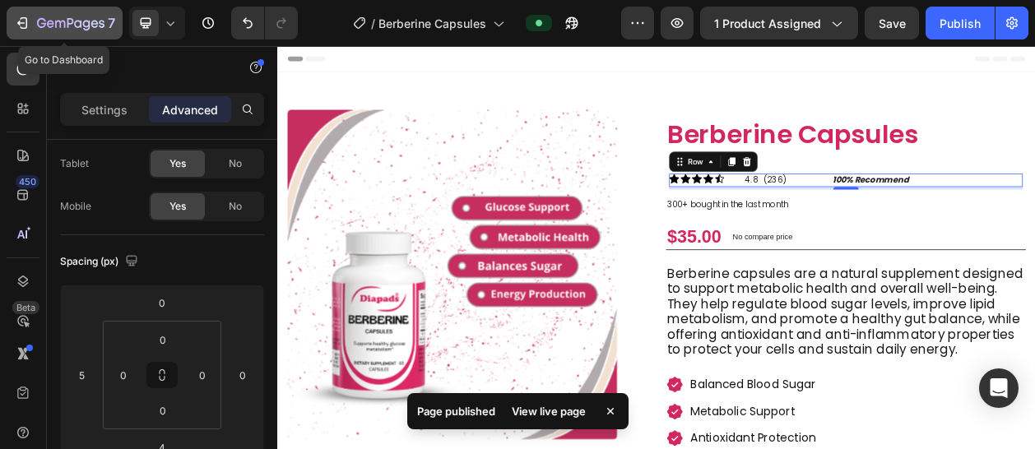
click at [69, 16] on div "7" at bounding box center [76, 23] width 78 height 20
